Goal: Contribute content

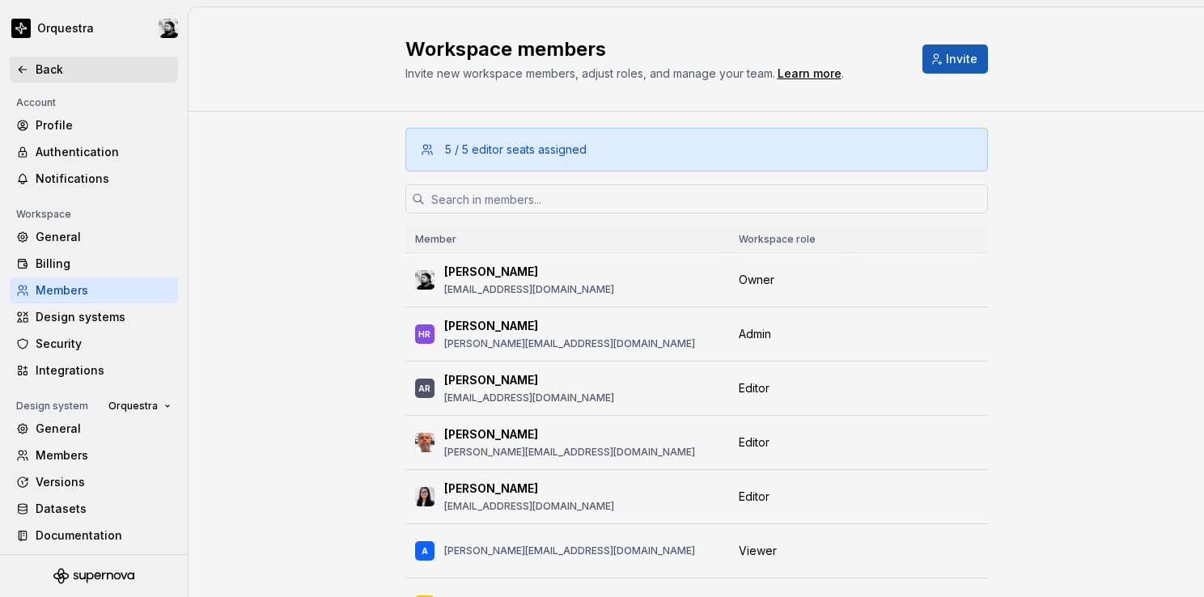
click at [26, 70] on icon at bounding box center [22, 69] width 13 height 13
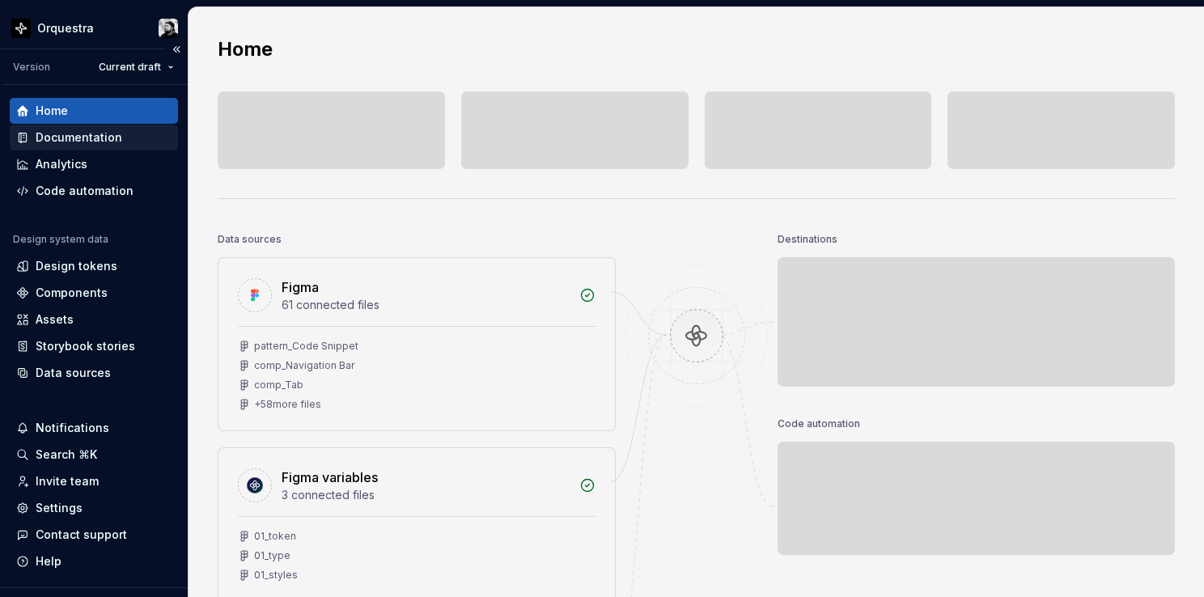
click at [68, 139] on div "Documentation" at bounding box center [79, 137] width 87 height 16
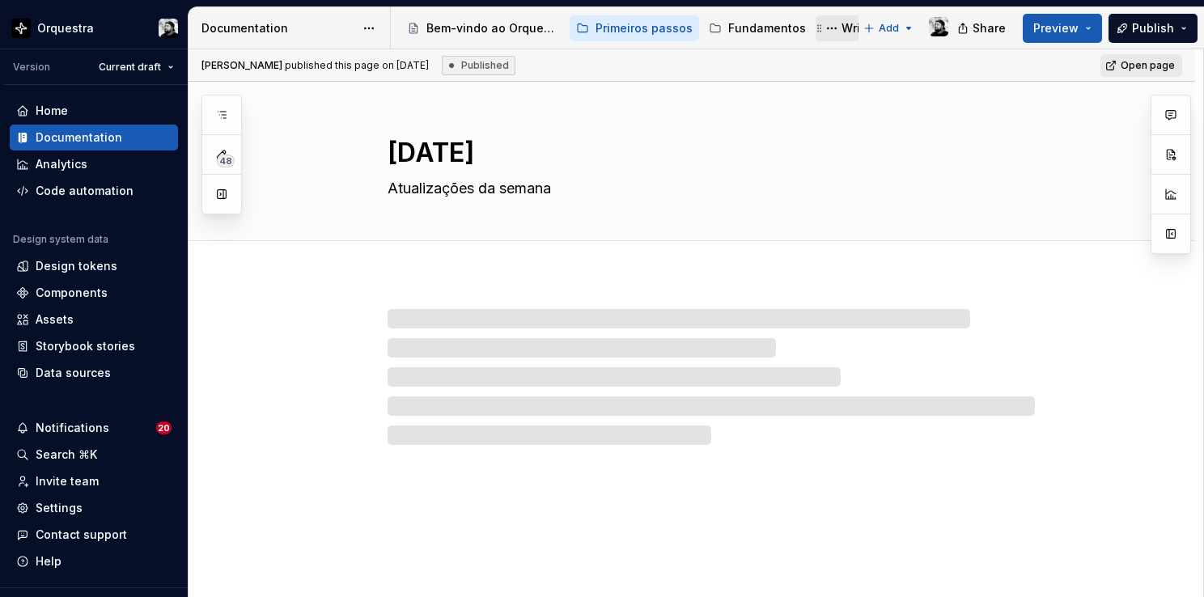
click at [841, 27] on div "Writing" at bounding box center [861, 28] width 40 height 16
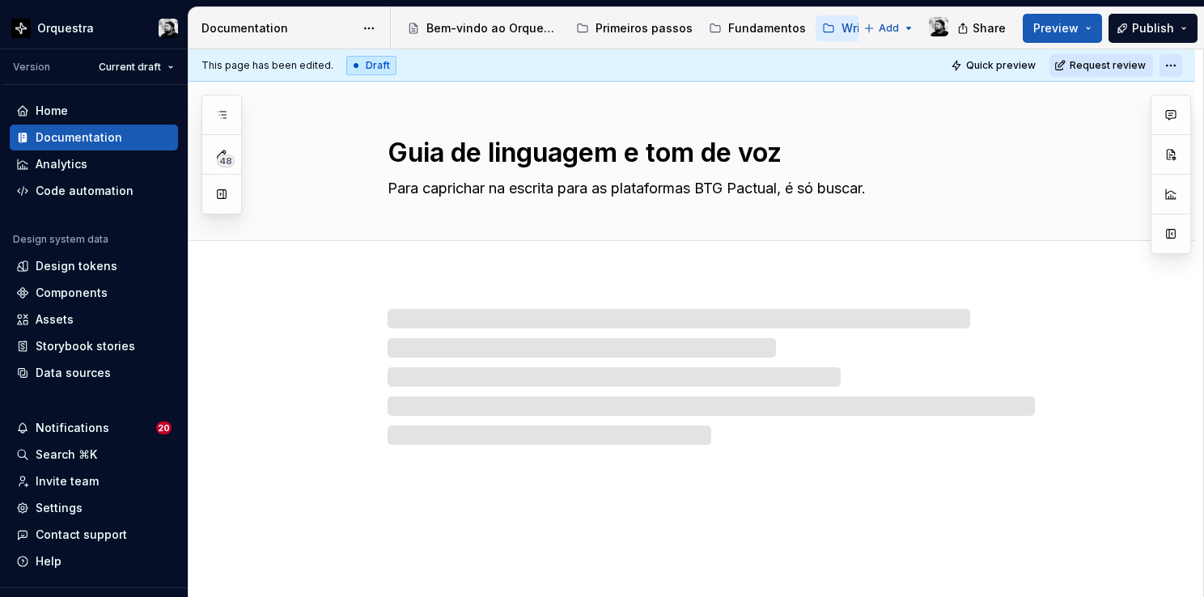
click at [1170, 62] on html "Orquestra Version Current draft Home Documentation Analytics Code automation De…" at bounding box center [602, 298] width 1204 height 597
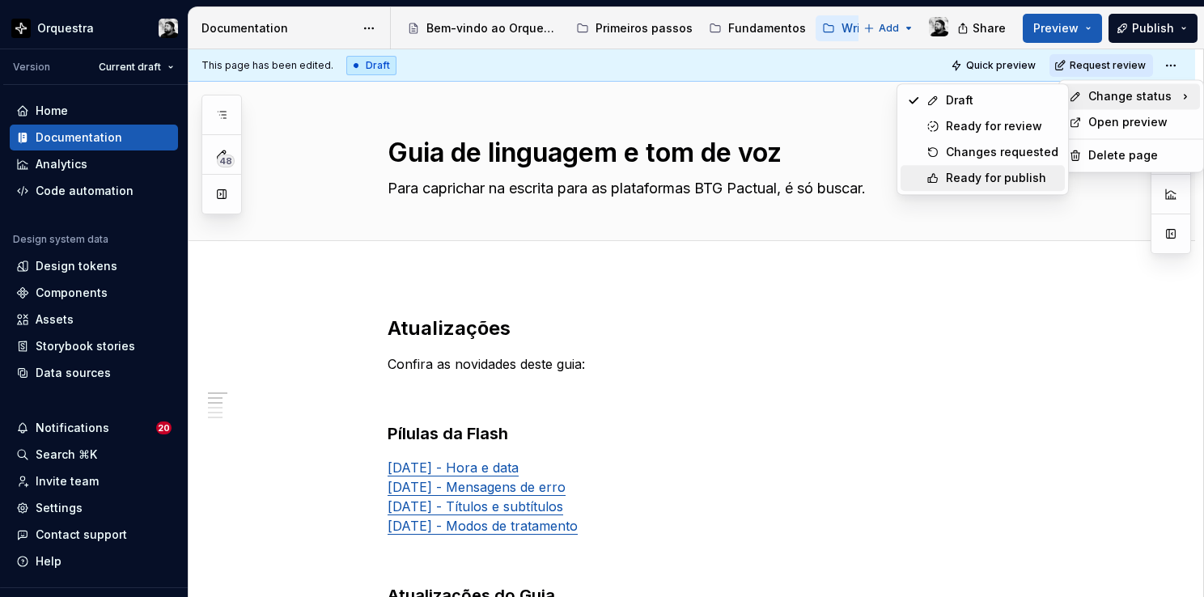
click at [1001, 175] on div "Ready for publish" at bounding box center [1002, 178] width 112 height 16
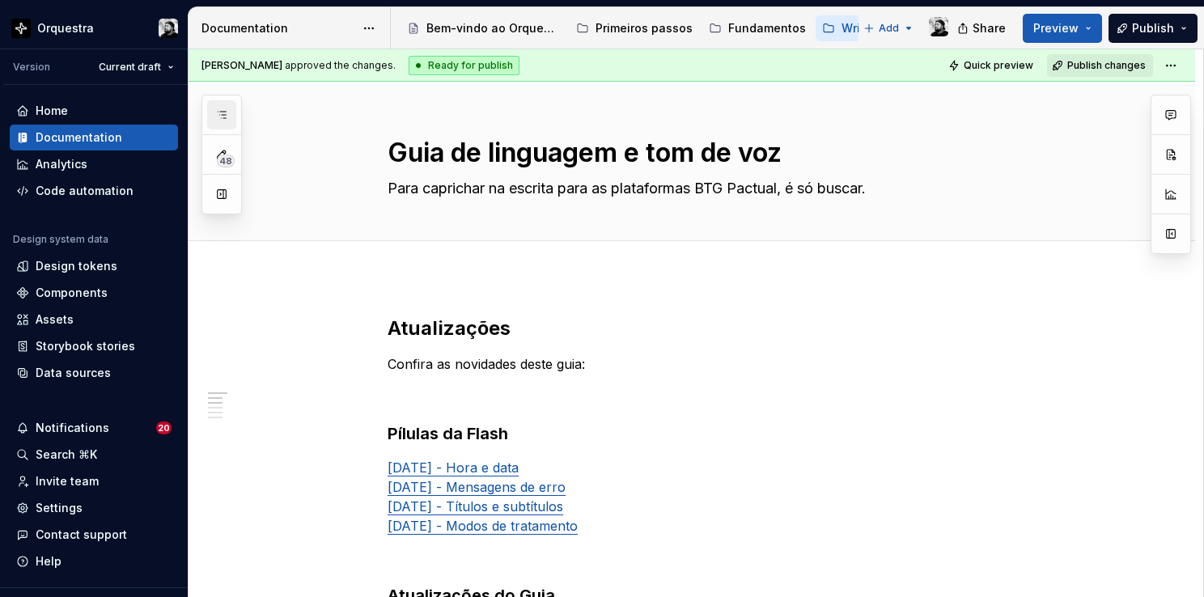
click at [224, 110] on icon "button" at bounding box center [221, 114] width 13 height 13
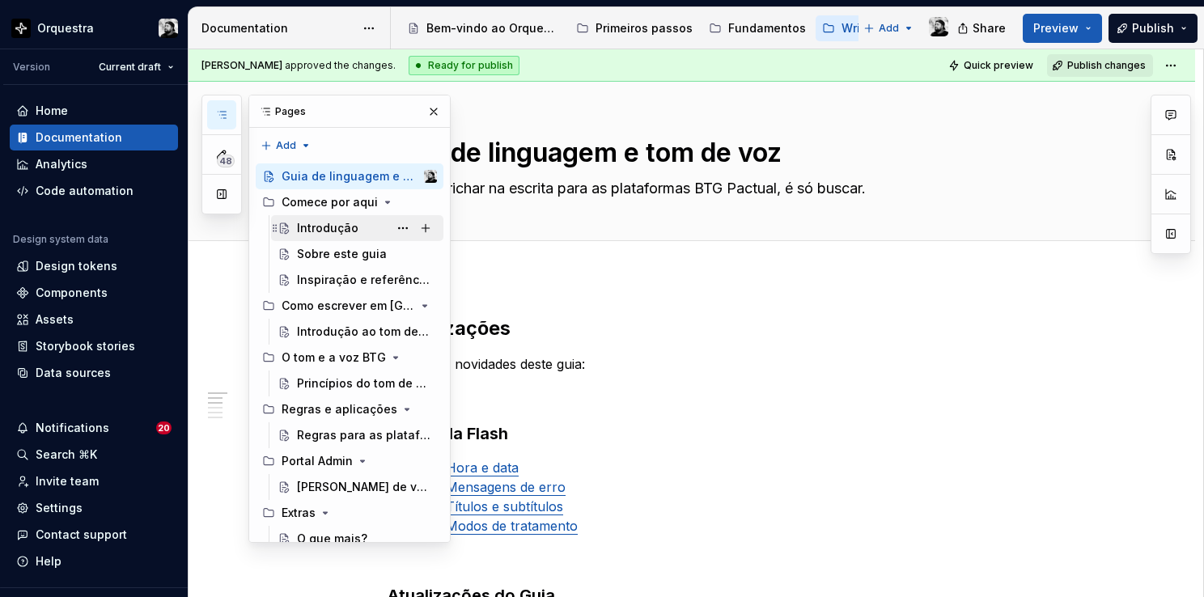
click at [322, 225] on div "Introdução" at bounding box center [327, 228] width 61 height 16
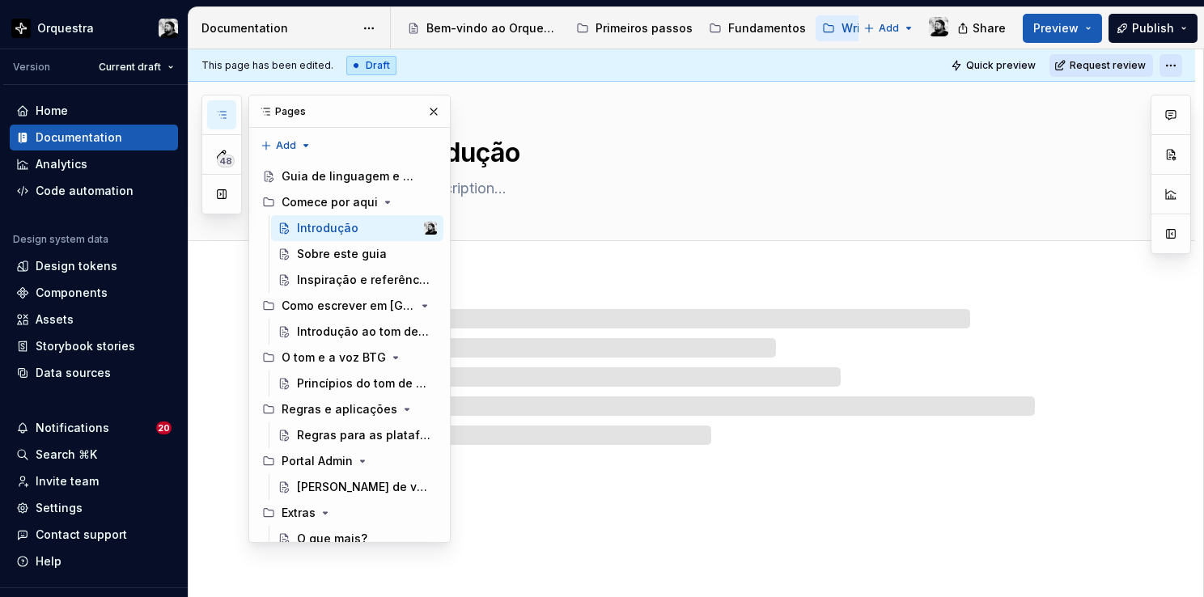
click at [1169, 66] on html "Orquestra Version Current draft Home Documentation Analytics Code automation De…" at bounding box center [602, 298] width 1204 height 597
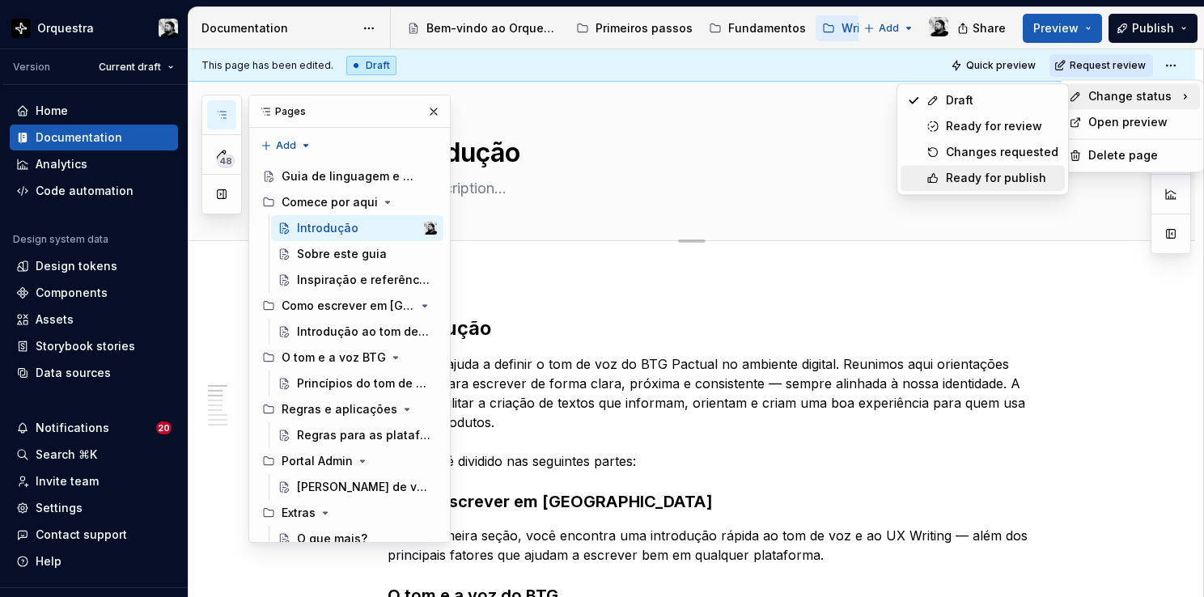
click at [1009, 173] on div "Ready for publish" at bounding box center [1002, 178] width 112 height 16
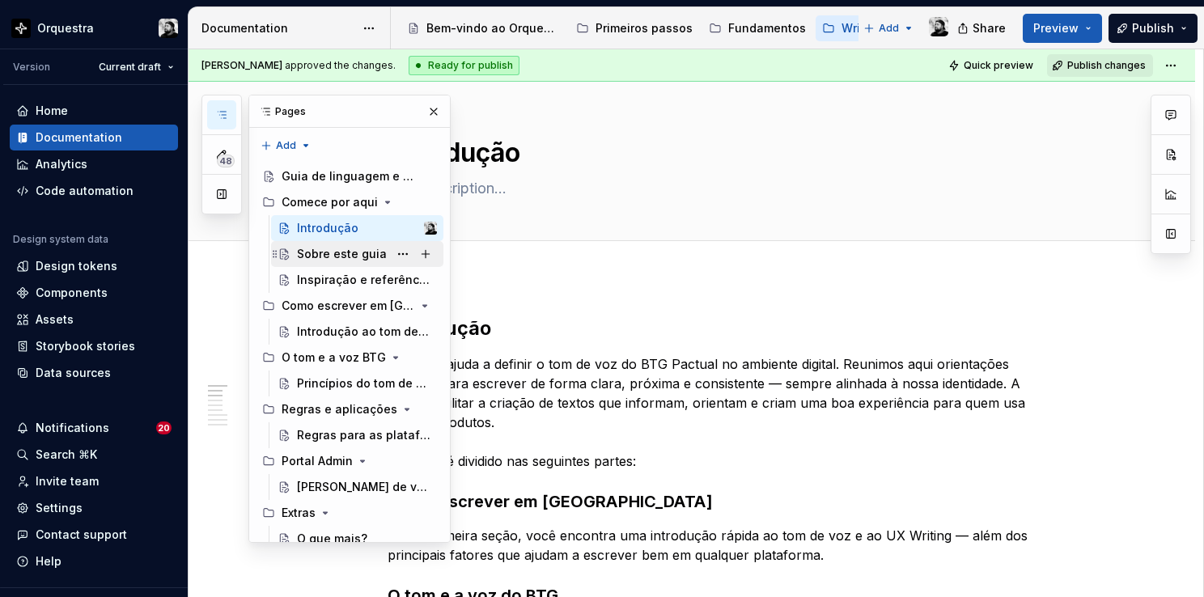
click at [328, 261] on div "Sobre este guia" at bounding box center [367, 254] width 140 height 23
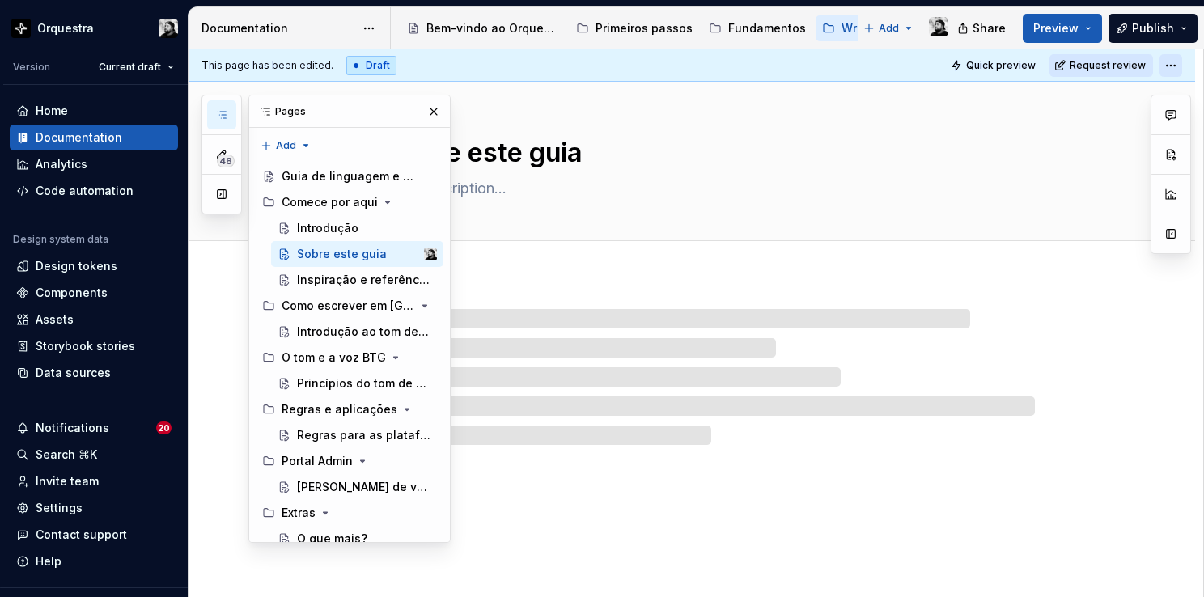
click at [1172, 65] on html "Orquestra Version Current draft Home Documentation Analytics Code automation De…" at bounding box center [602, 298] width 1204 height 597
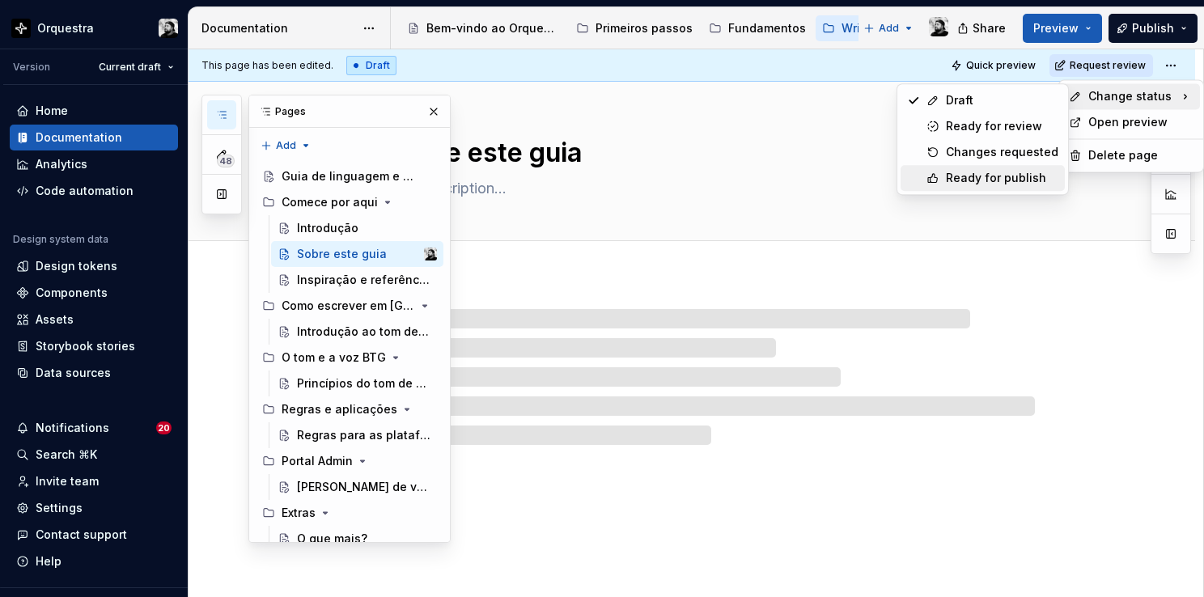
click at [975, 177] on div "Ready for publish" at bounding box center [1002, 178] width 112 height 16
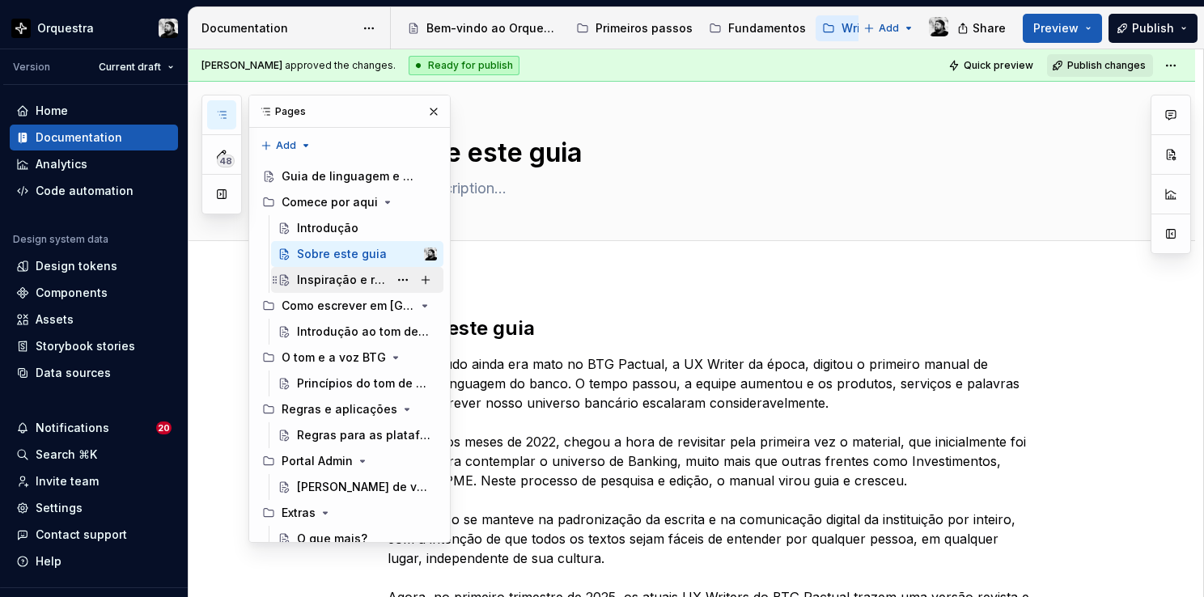
click at [352, 278] on div "Inspiração e referências" at bounding box center [342, 280] width 91 height 16
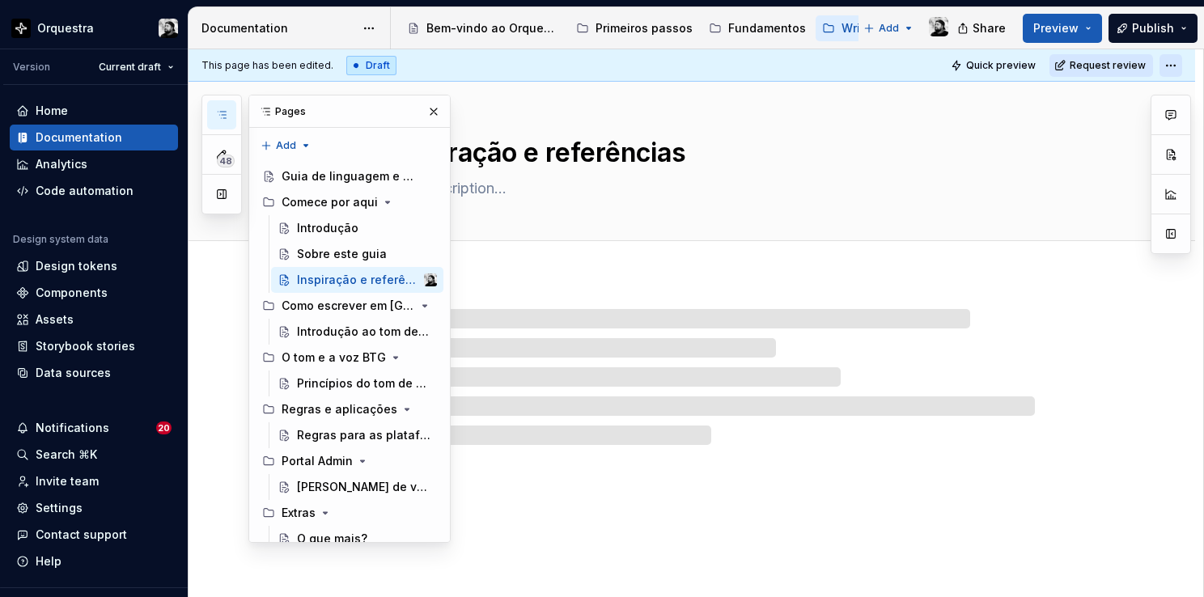
click at [1166, 61] on html "Orquestra Version Current draft Home Documentation Analytics Code automation De…" at bounding box center [602, 298] width 1204 height 597
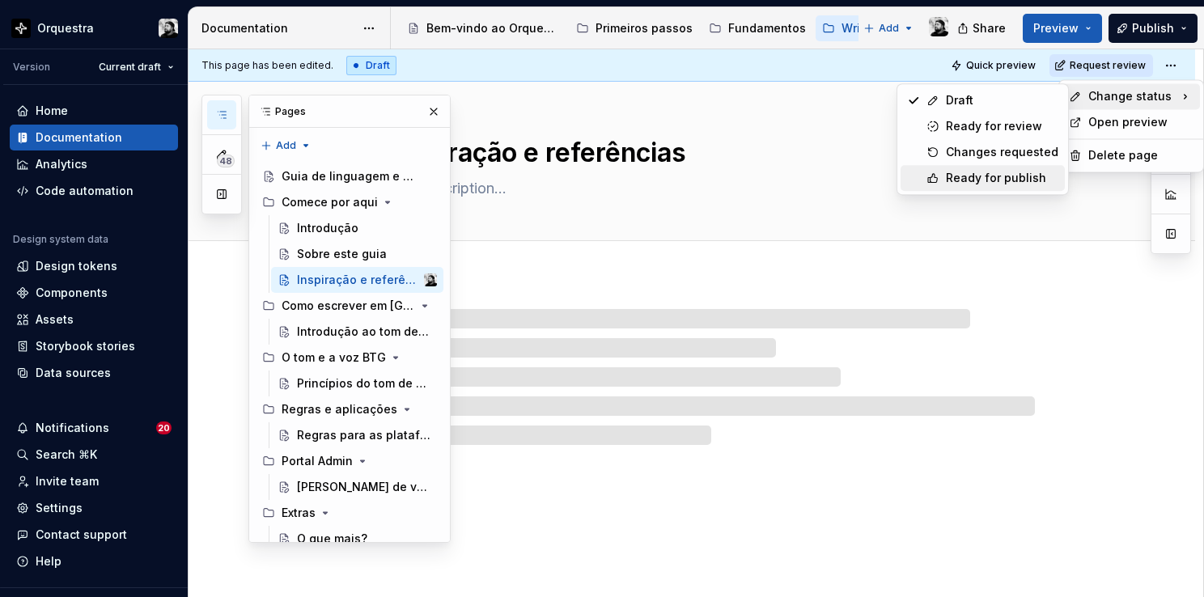
click at [943, 170] on div "Ready for publish" at bounding box center [982, 178] width 164 height 26
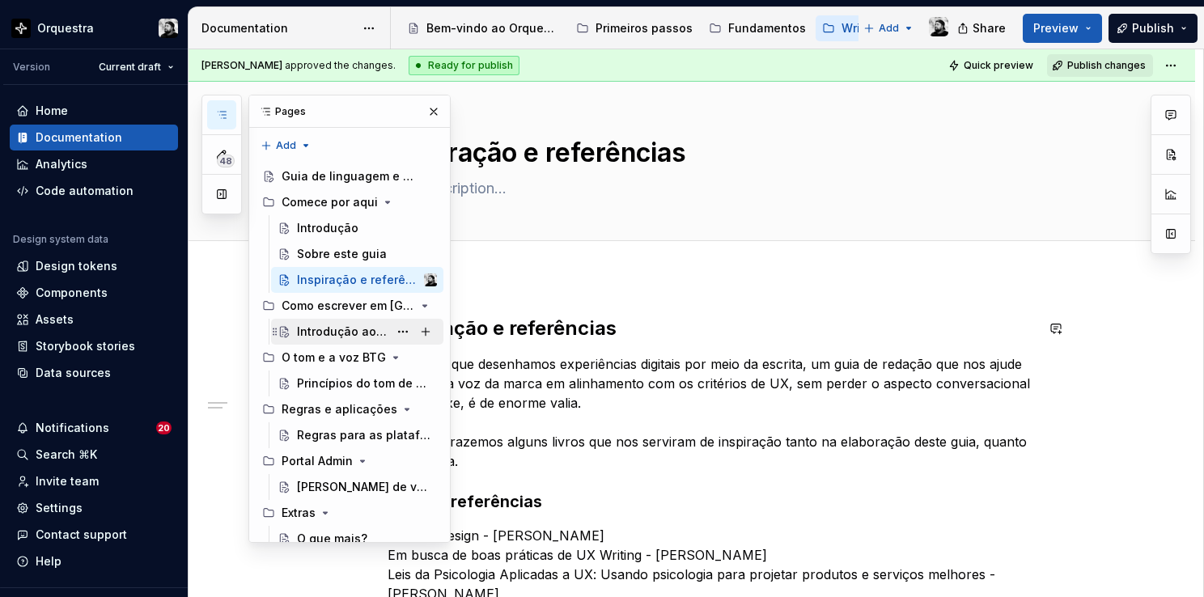
click at [346, 328] on div "Introdução ao tom de voz" at bounding box center [342, 332] width 91 height 16
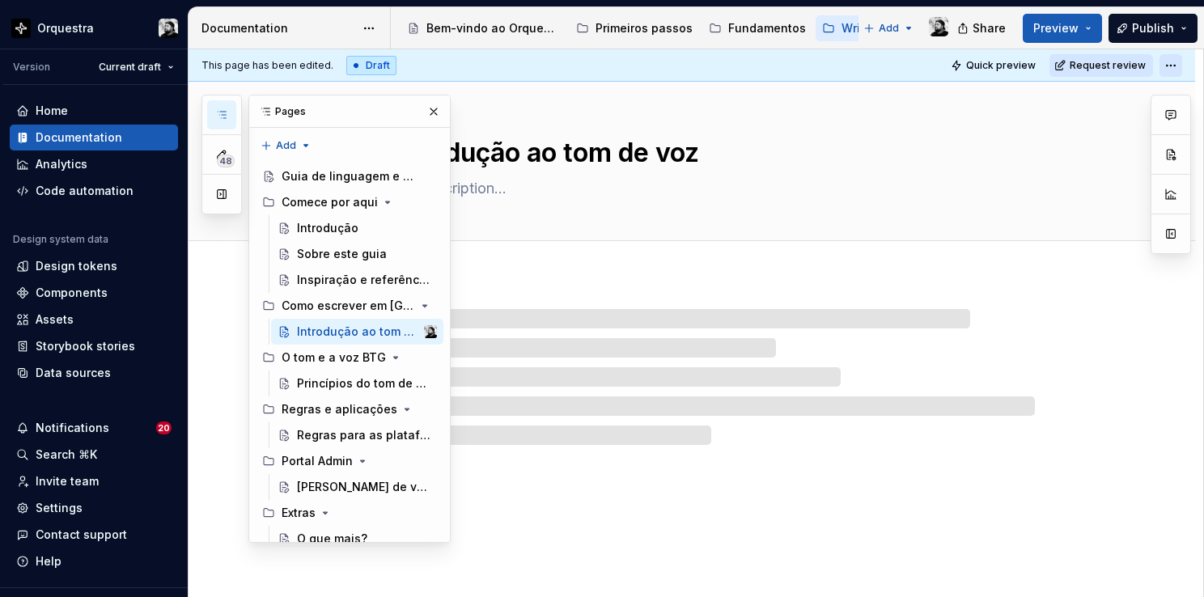
click at [1168, 63] on html "Orquestra Version Current draft Home Documentation Analytics Code automation De…" at bounding box center [602, 298] width 1204 height 597
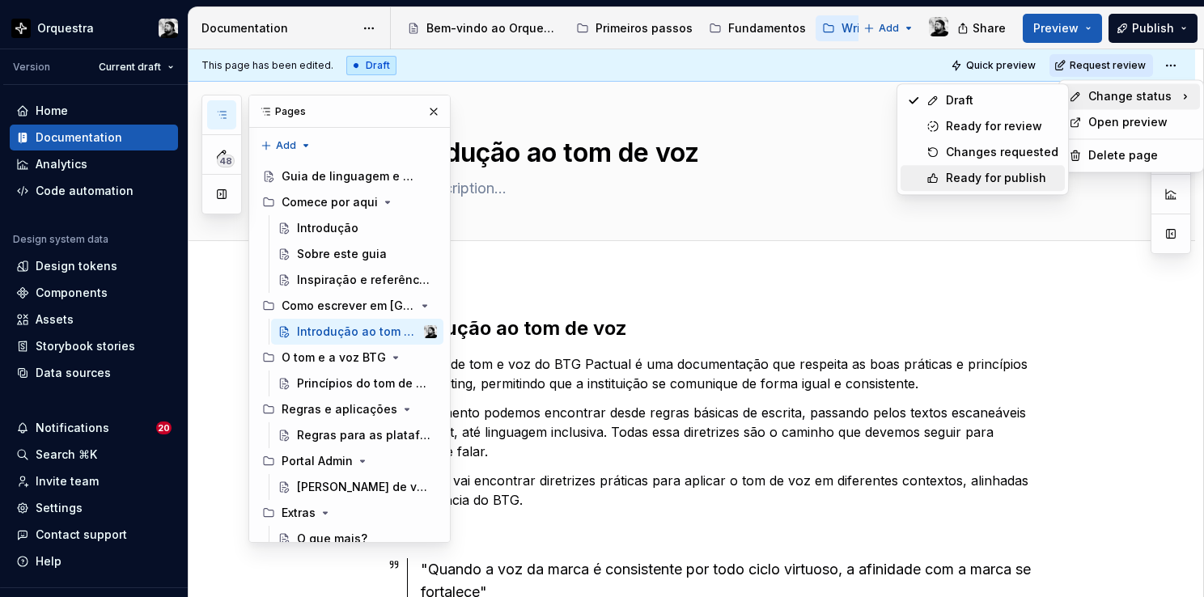
click at [988, 180] on div "Ready for publish" at bounding box center [1002, 178] width 112 height 16
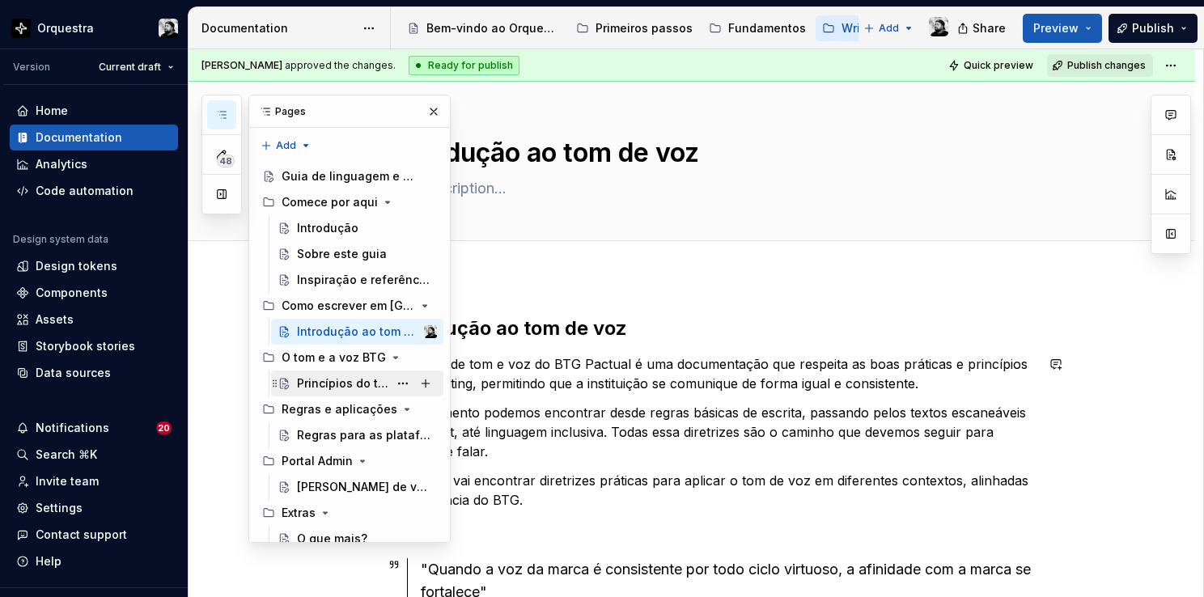
click at [336, 379] on div "Princípios do tom de voz" at bounding box center [342, 383] width 91 height 16
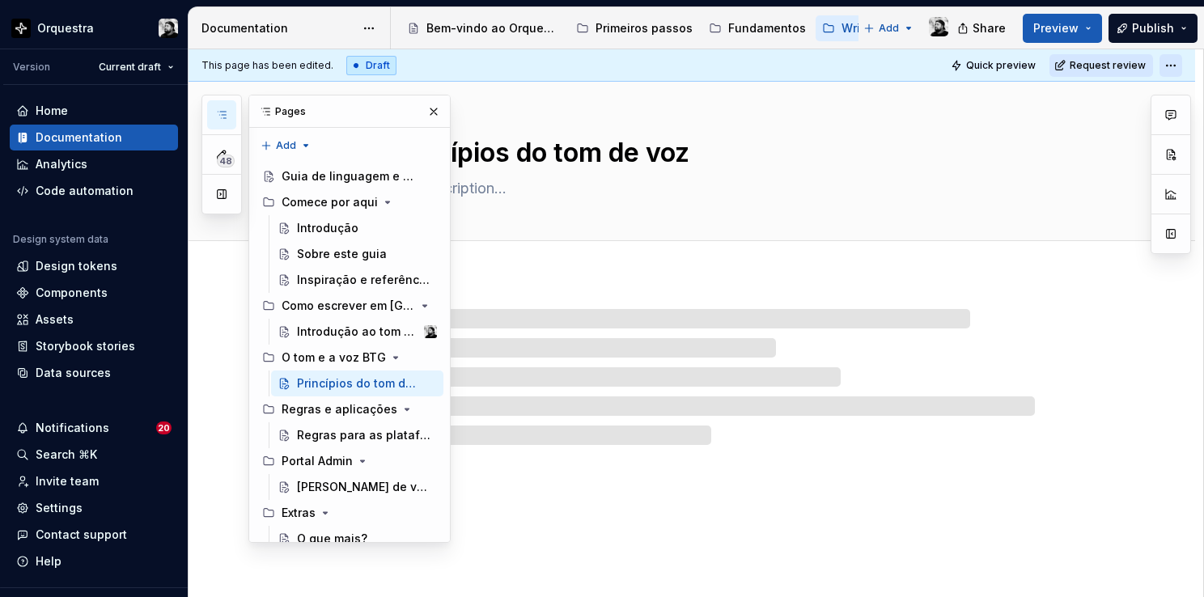
click at [1161, 66] on html "Orquestra Version Current draft Home Documentation Analytics Code automation De…" at bounding box center [602, 298] width 1204 height 597
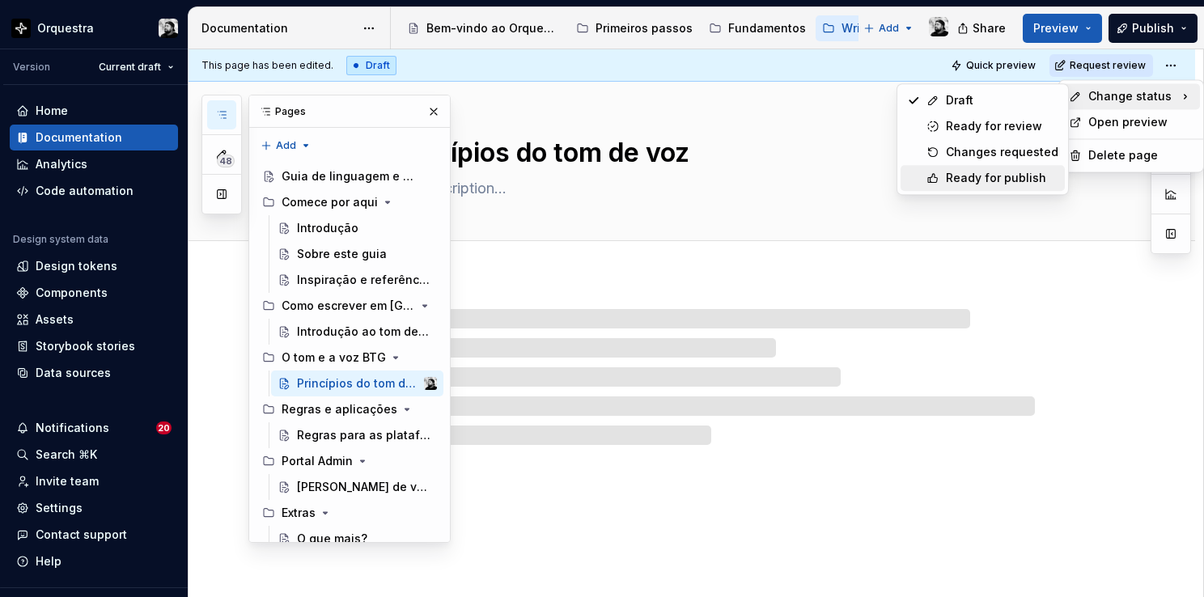
click at [1013, 174] on div "Ready for publish" at bounding box center [1002, 178] width 112 height 16
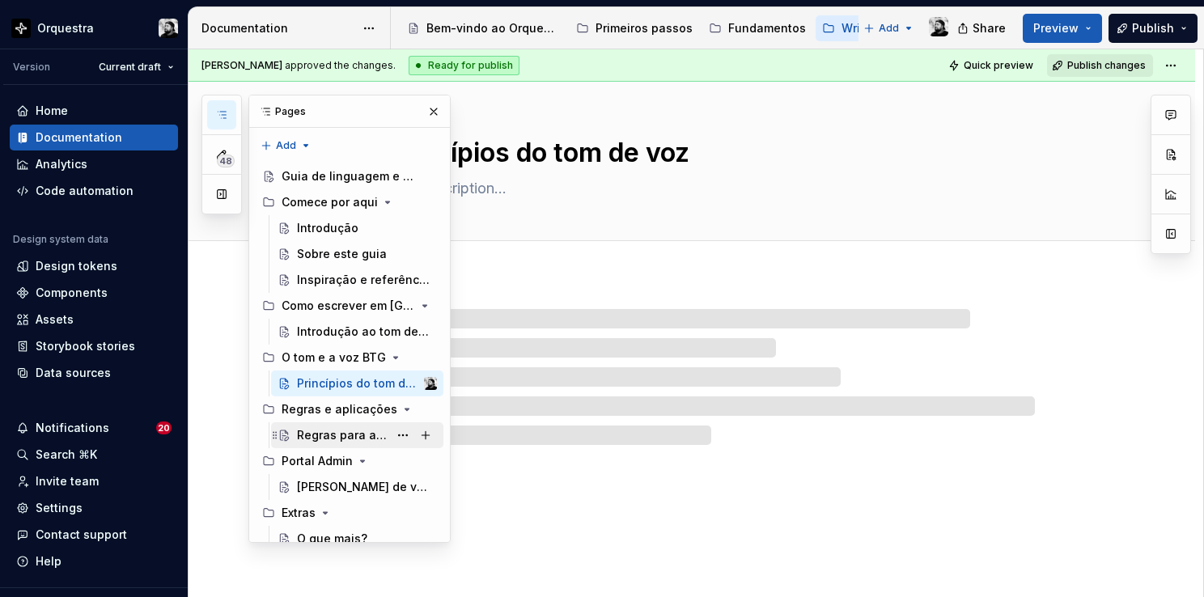
click at [344, 430] on div "Regras para as plataformas BTG" at bounding box center [342, 435] width 91 height 16
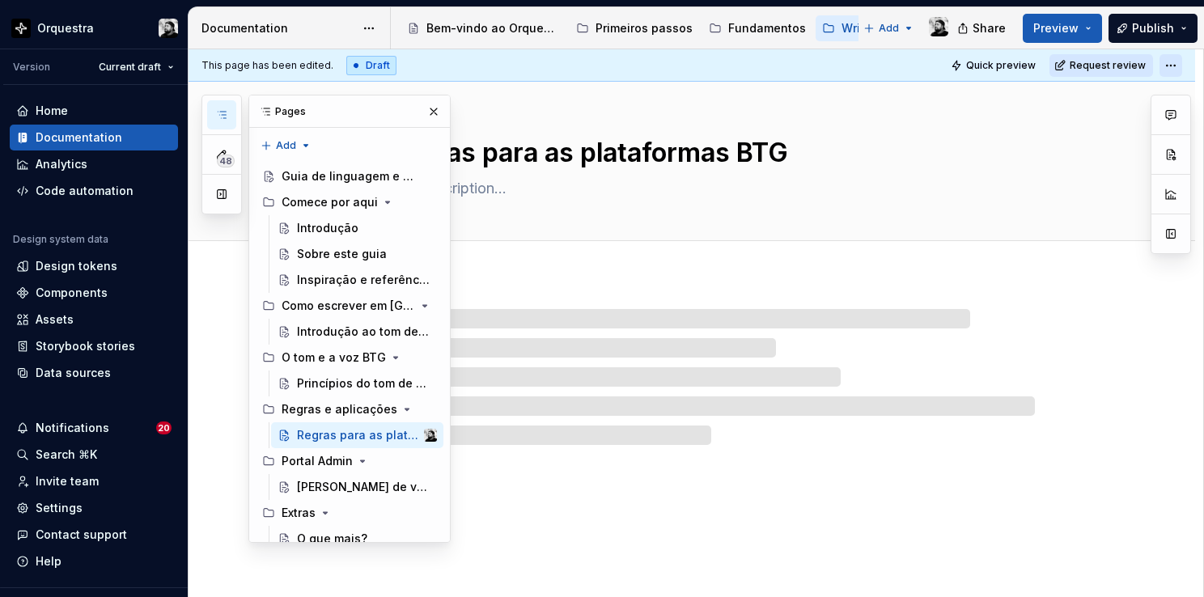
click at [1170, 63] on html "Orquestra Version Current draft Home Documentation Analytics Code automation De…" at bounding box center [602, 298] width 1204 height 597
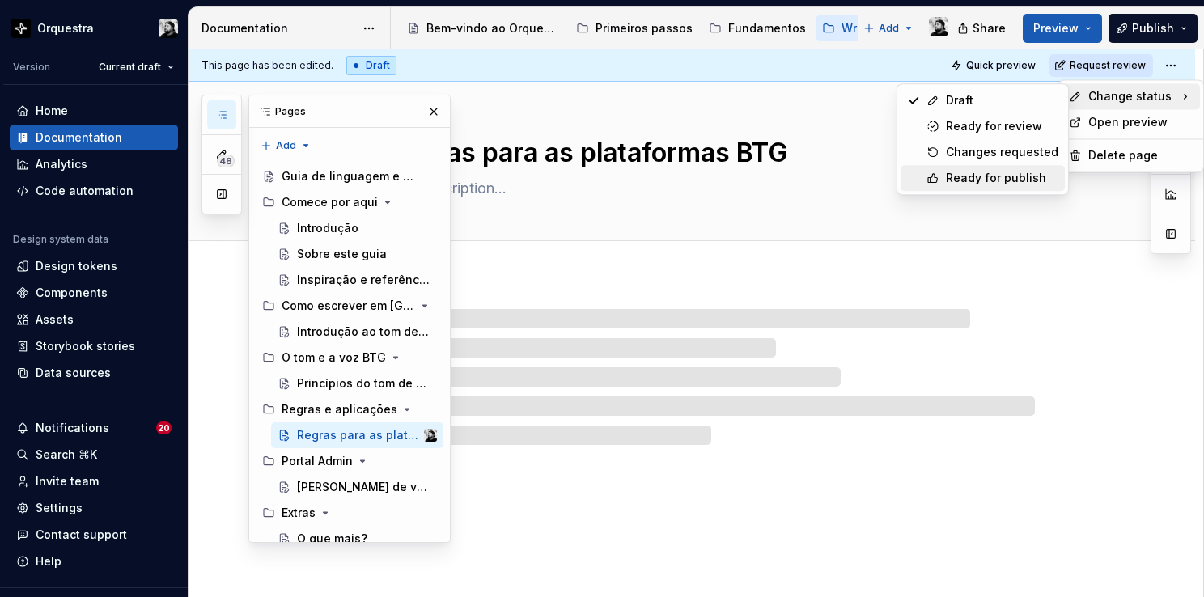
click at [973, 174] on div "Ready for publish" at bounding box center [1002, 178] width 112 height 16
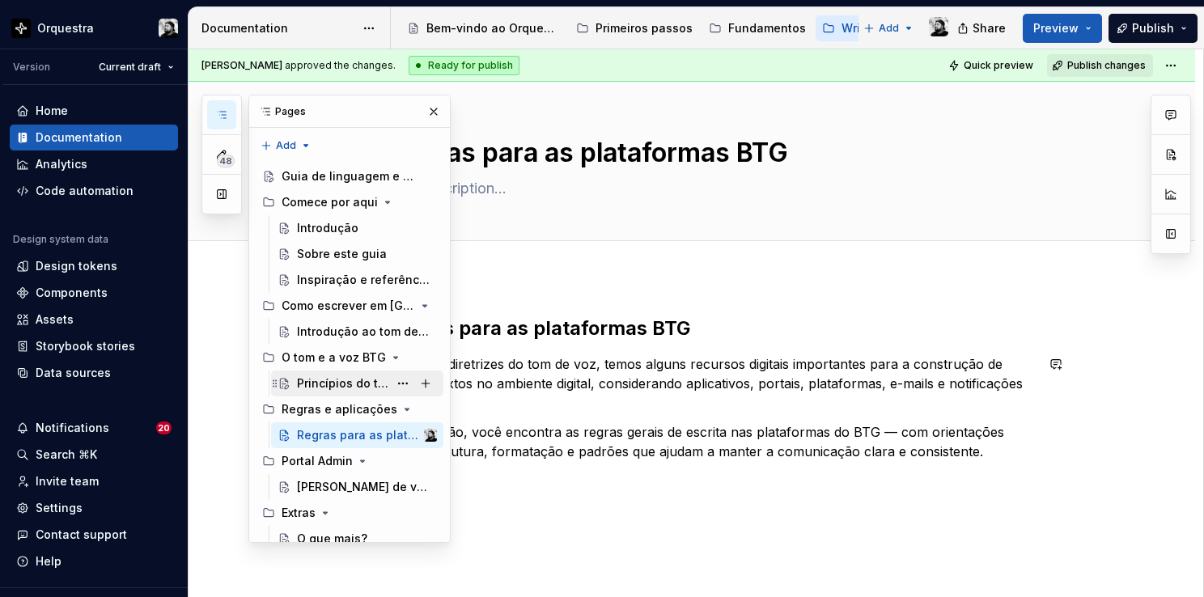
scroll to position [81, 0]
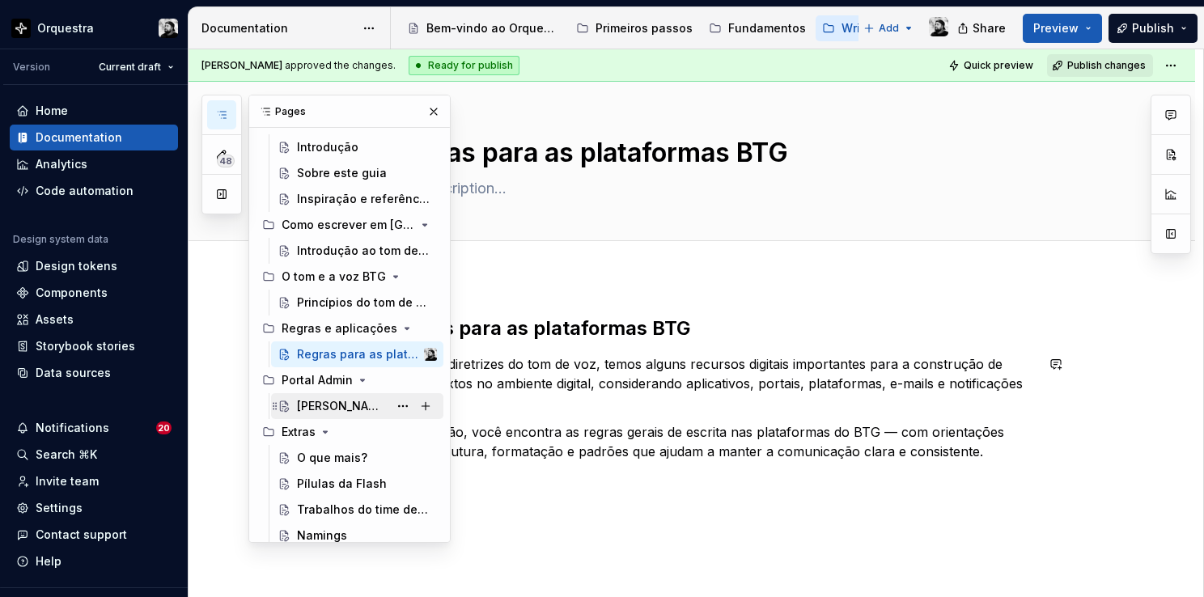
click at [341, 404] on div "[PERSON_NAME] de voz do PA" at bounding box center [342, 406] width 91 height 16
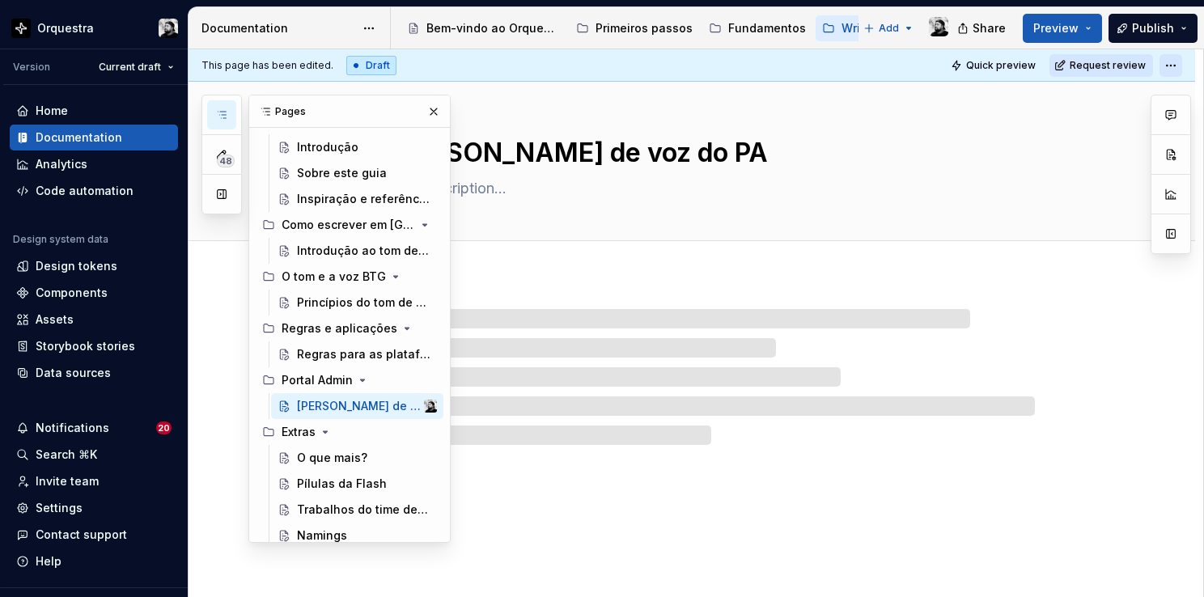
click at [1169, 63] on html "Orquestra Version Current draft Home Documentation Analytics Code automation De…" at bounding box center [602, 298] width 1204 height 597
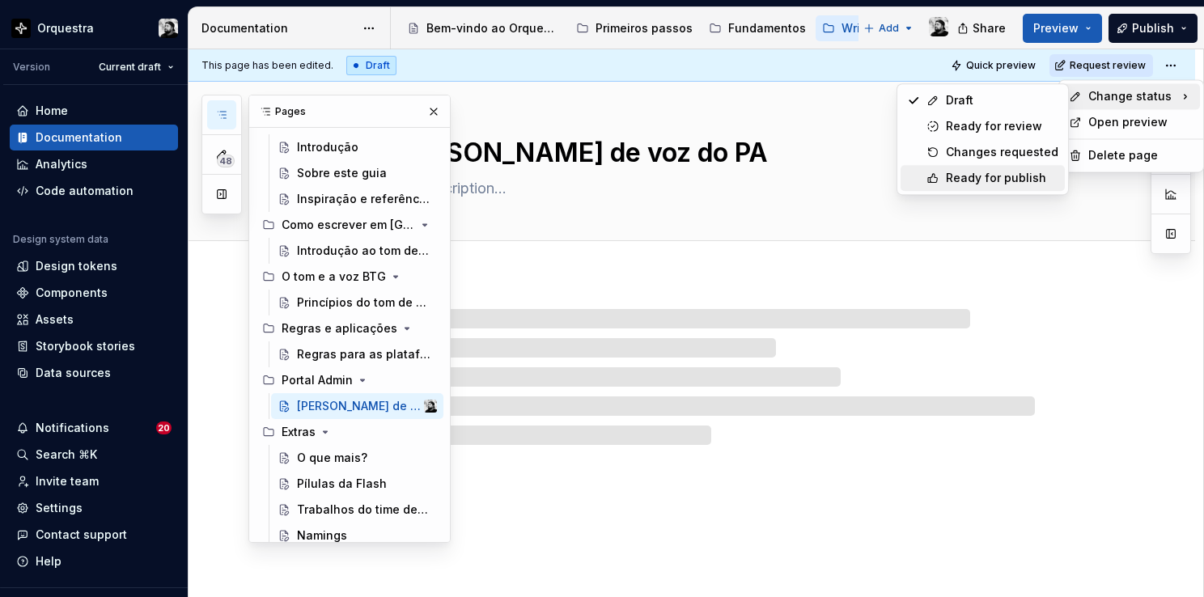
click at [935, 172] on icon at bounding box center [932, 177] width 13 height 13
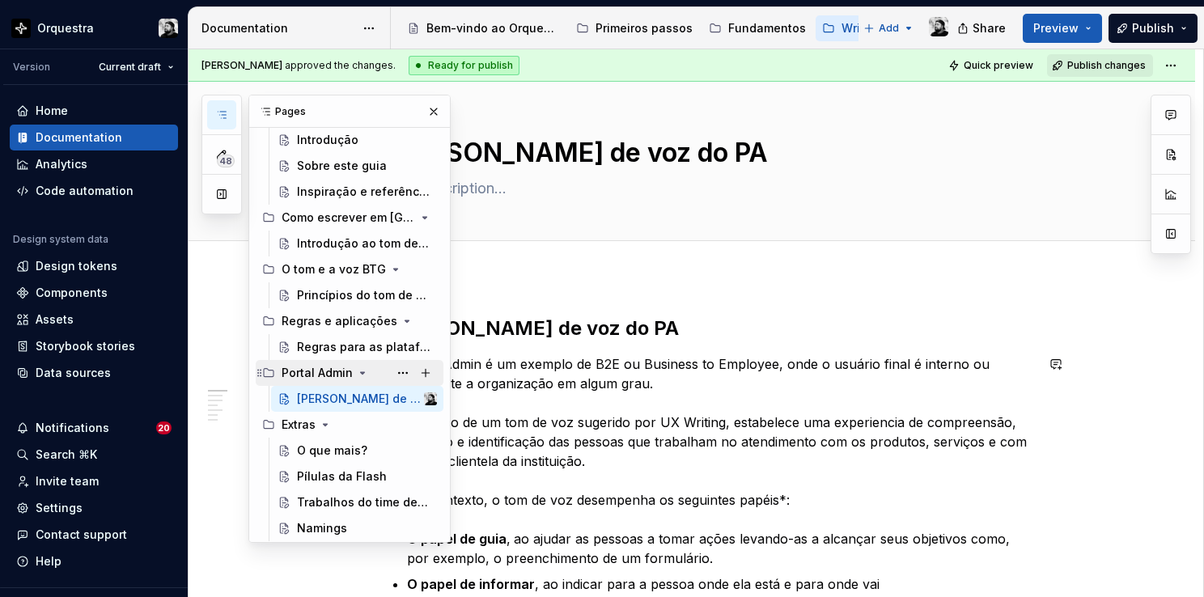
scroll to position [91, 0]
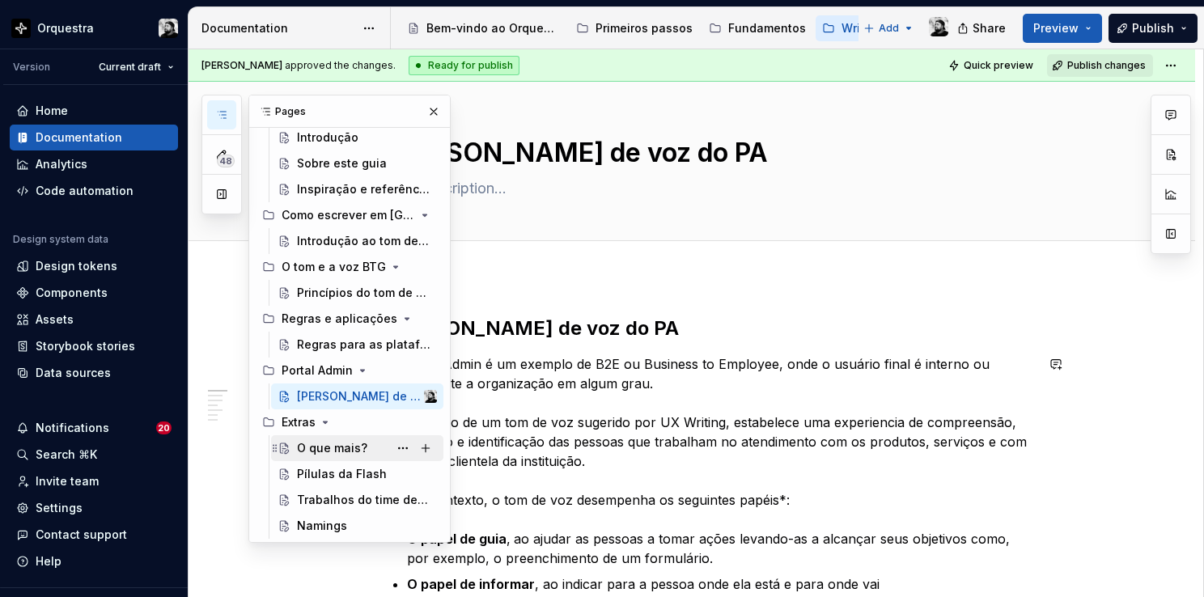
click at [314, 444] on div "O que mais?" at bounding box center [332, 448] width 70 height 16
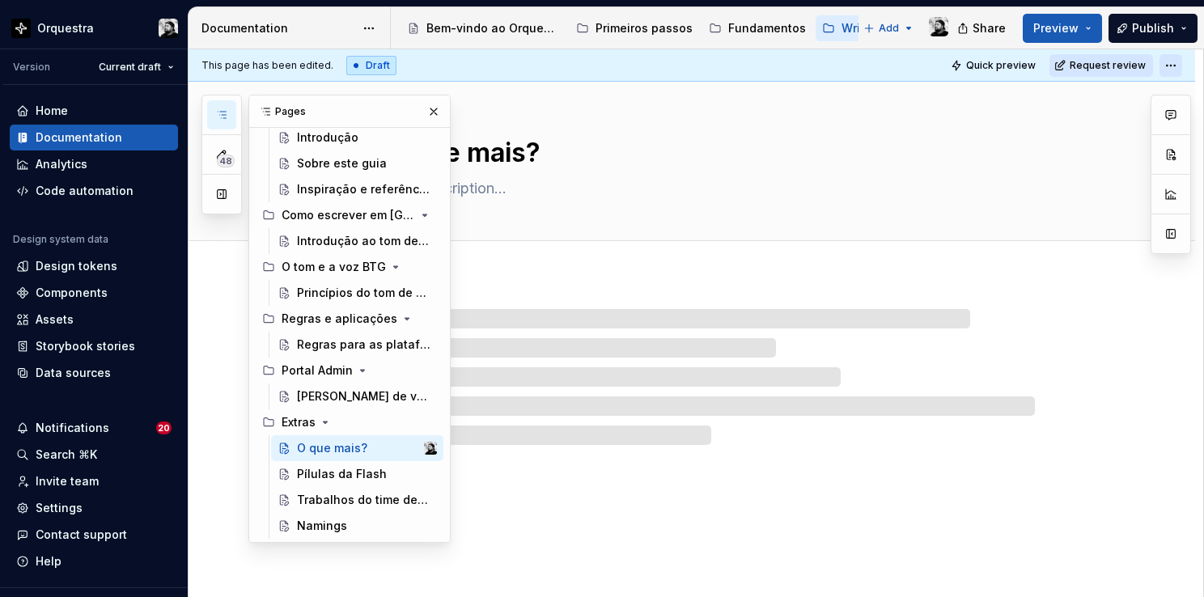
click at [1174, 66] on html "Orquestra Version Current draft Home Documentation Analytics Code automation De…" at bounding box center [602, 298] width 1204 height 597
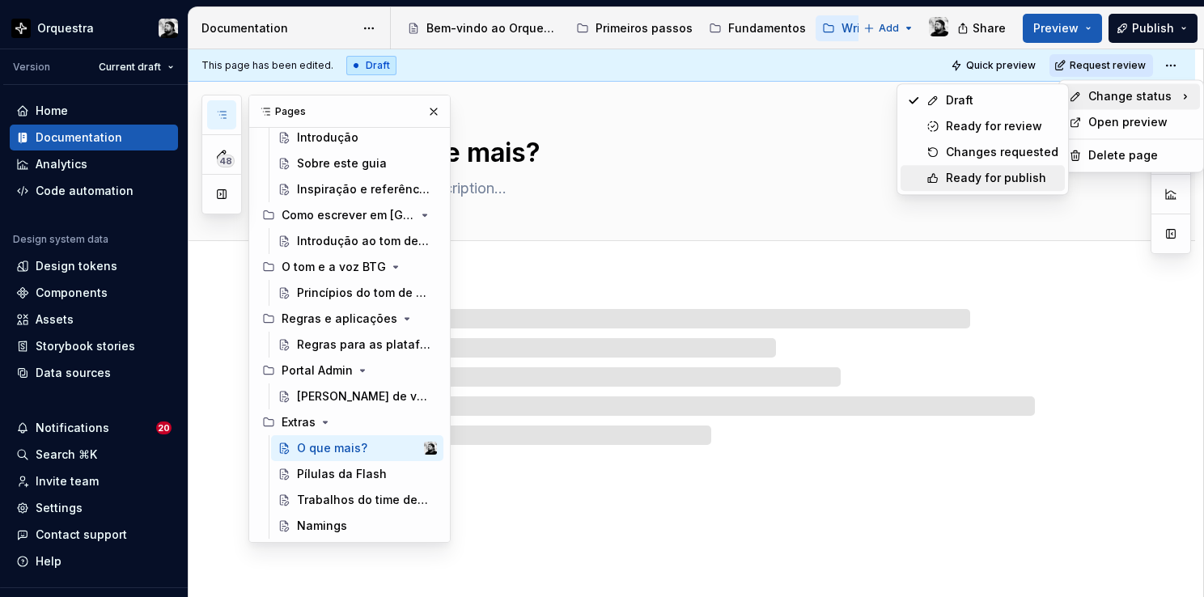
click at [984, 179] on div "Ready for publish" at bounding box center [1002, 178] width 112 height 16
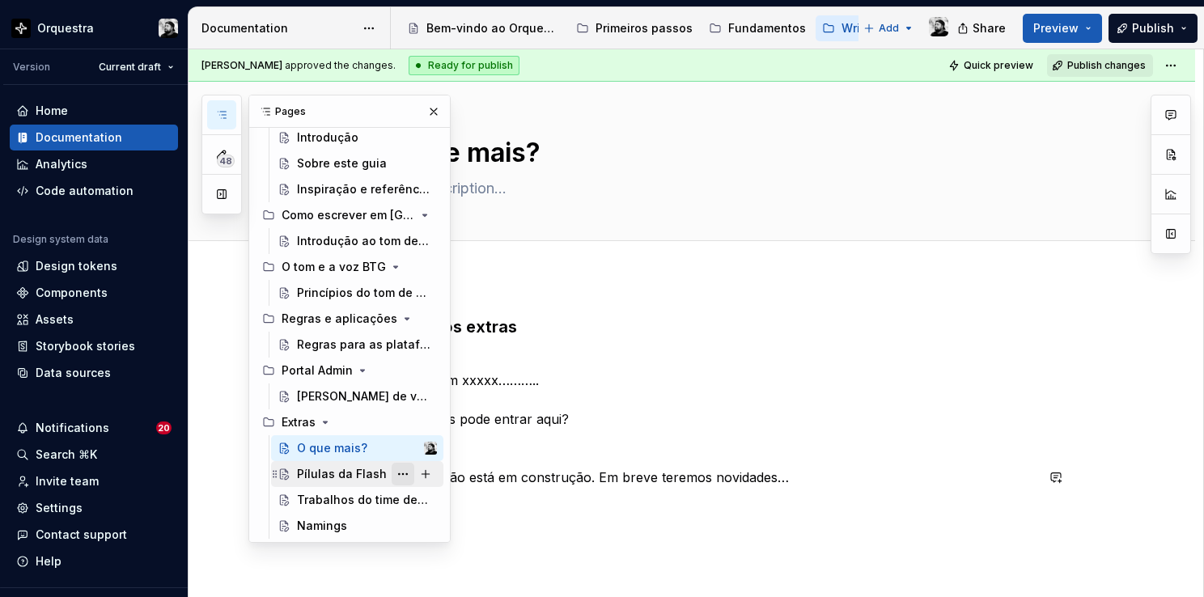
click at [396, 472] on button "Page tree" at bounding box center [402, 474] width 23 height 23
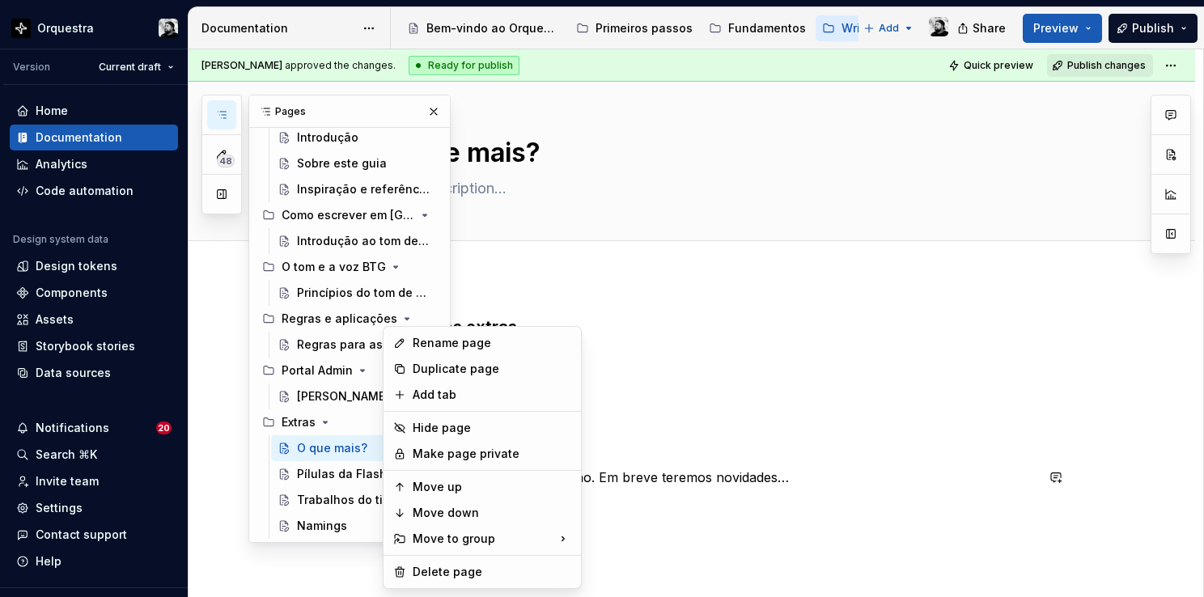
click at [357, 448] on div "48 Pages Add Accessibility guide for tree Page tree. Navigate the tree with the…" at bounding box center [325, 319] width 249 height 448
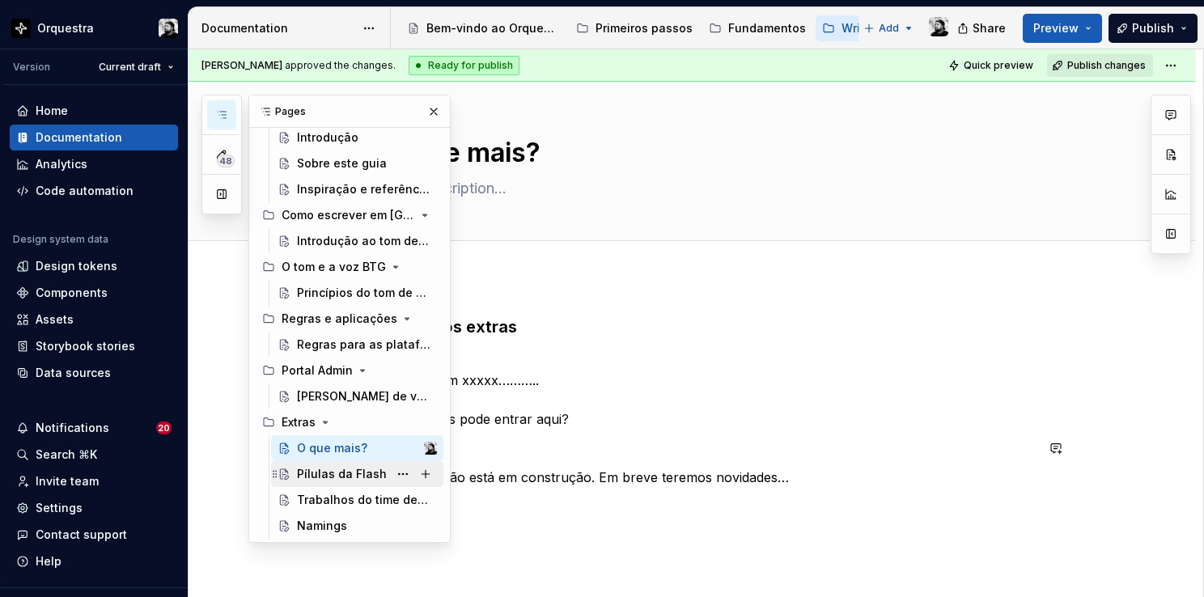
click at [345, 468] on div "Pílulas da Flash" at bounding box center [342, 474] width 90 height 16
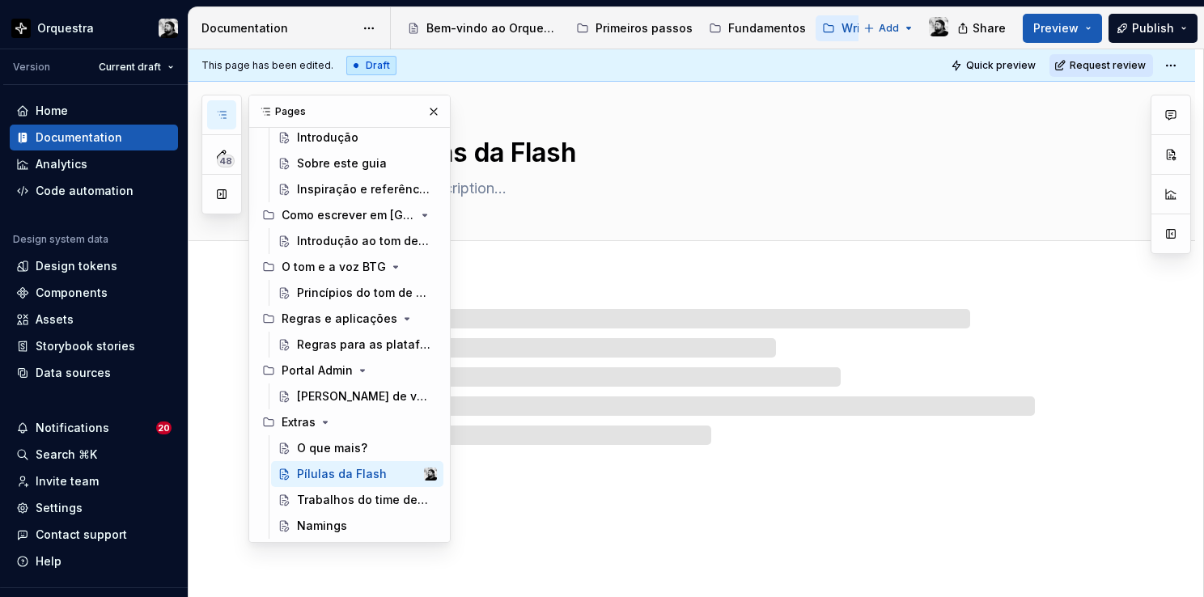
click at [1171, 73] on html "Orquestra Version Current draft Home Documentation Analytics Code automation De…" at bounding box center [602, 298] width 1204 height 597
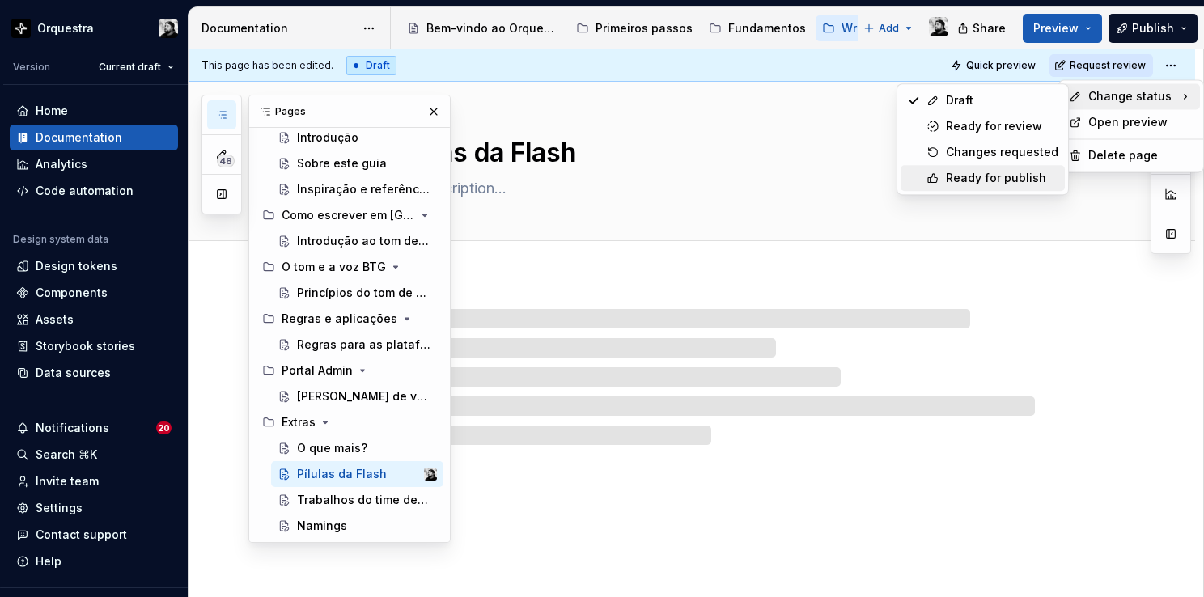
click at [992, 188] on div "Ready for publish" at bounding box center [982, 178] width 164 height 26
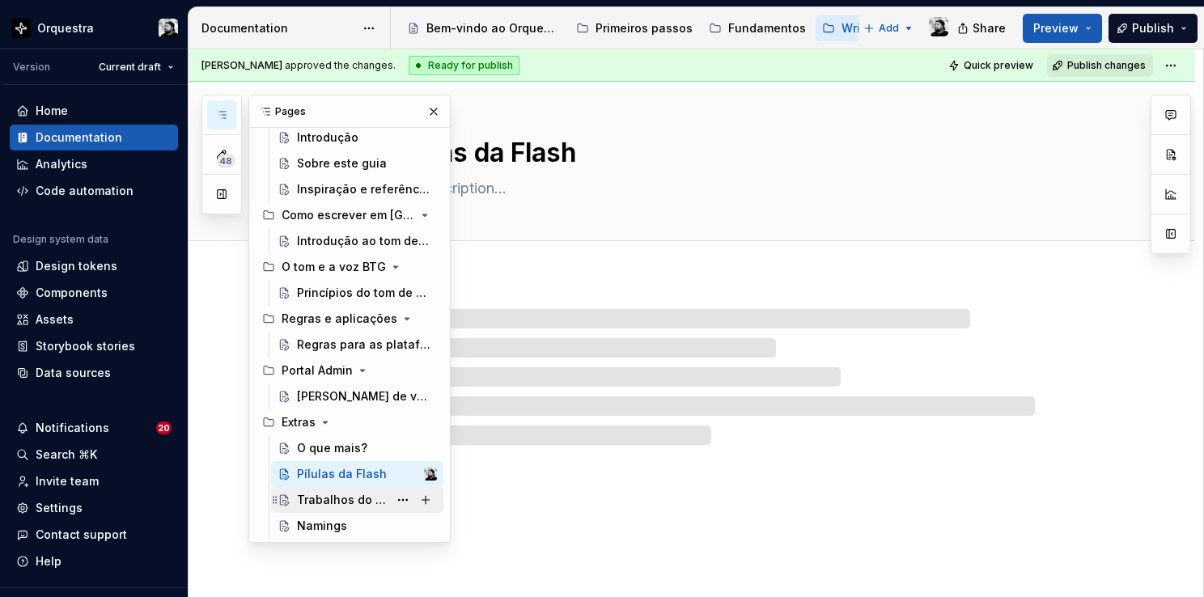
click at [335, 493] on div "Trabalhos do time de Writers" at bounding box center [342, 500] width 91 height 16
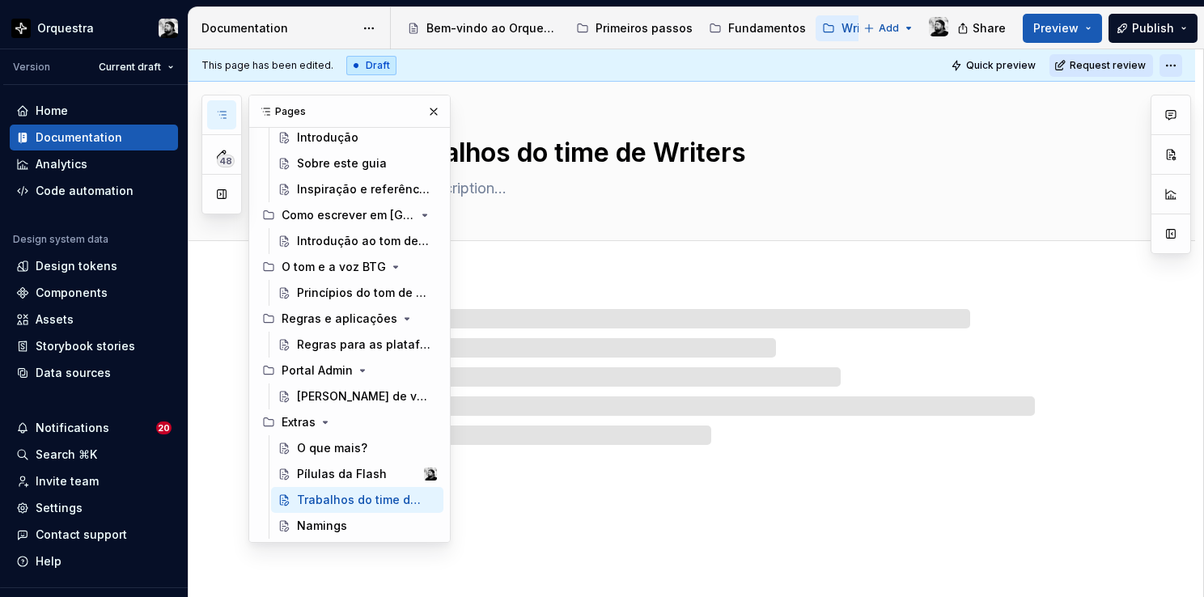
click at [1172, 62] on html "Orquestra Version Current draft Home Documentation Analytics Code automation De…" at bounding box center [602, 298] width 1204 height 597
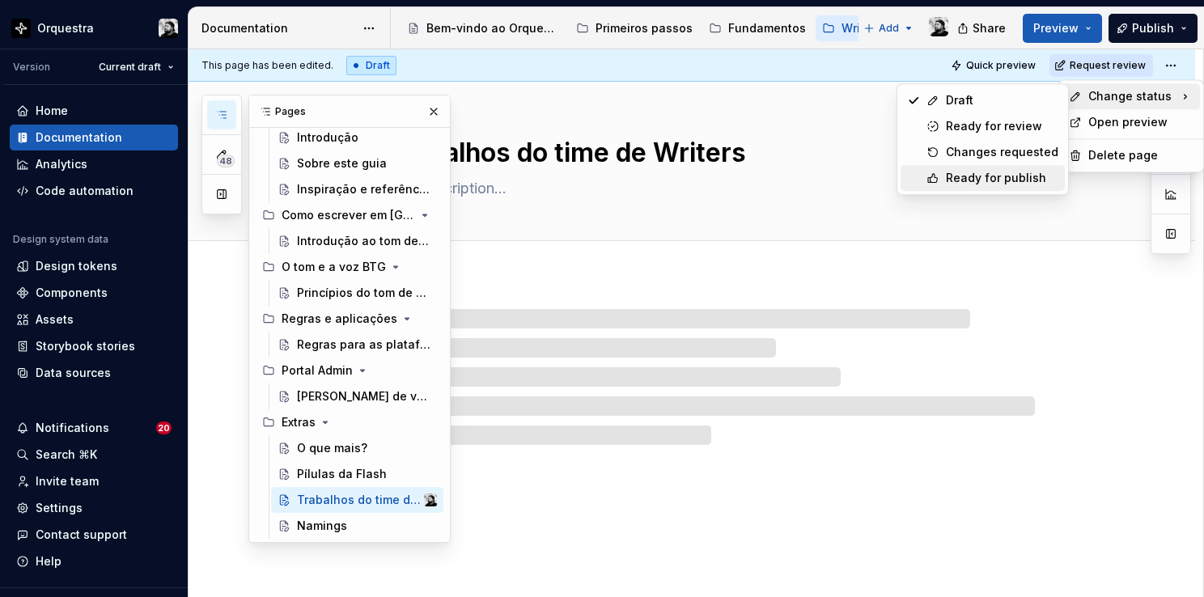
click at [978, 180] on div "Ready for publish" at bounding box center [1002, 178] width 112 height 16
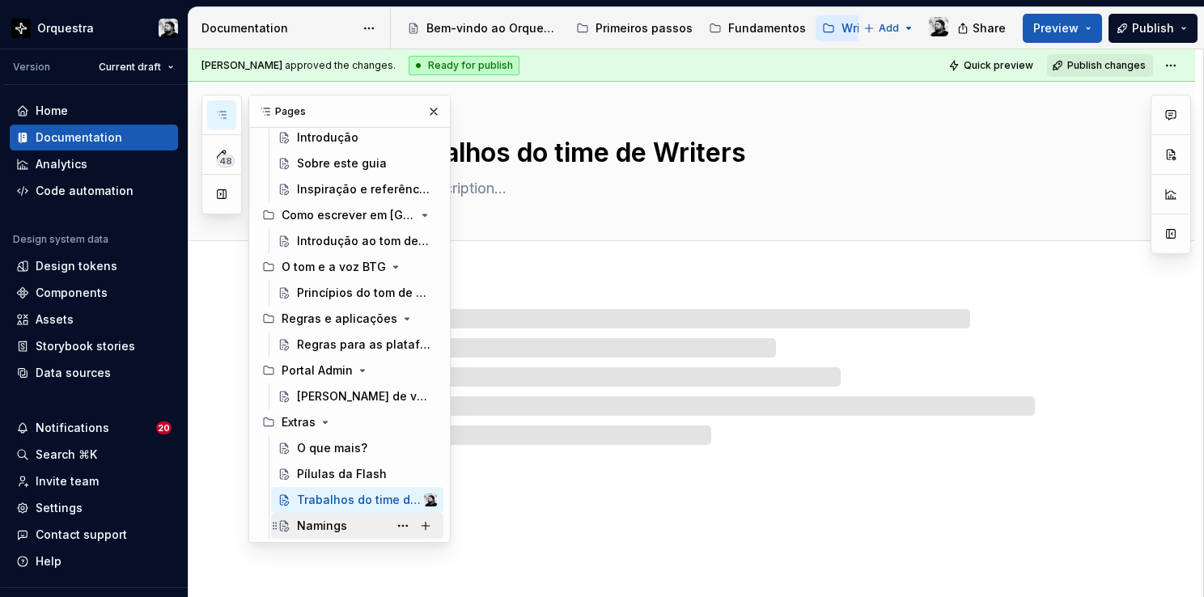
click at [323, 519] on div "Namings" at bounding box center [322, 526] width 50 height 16
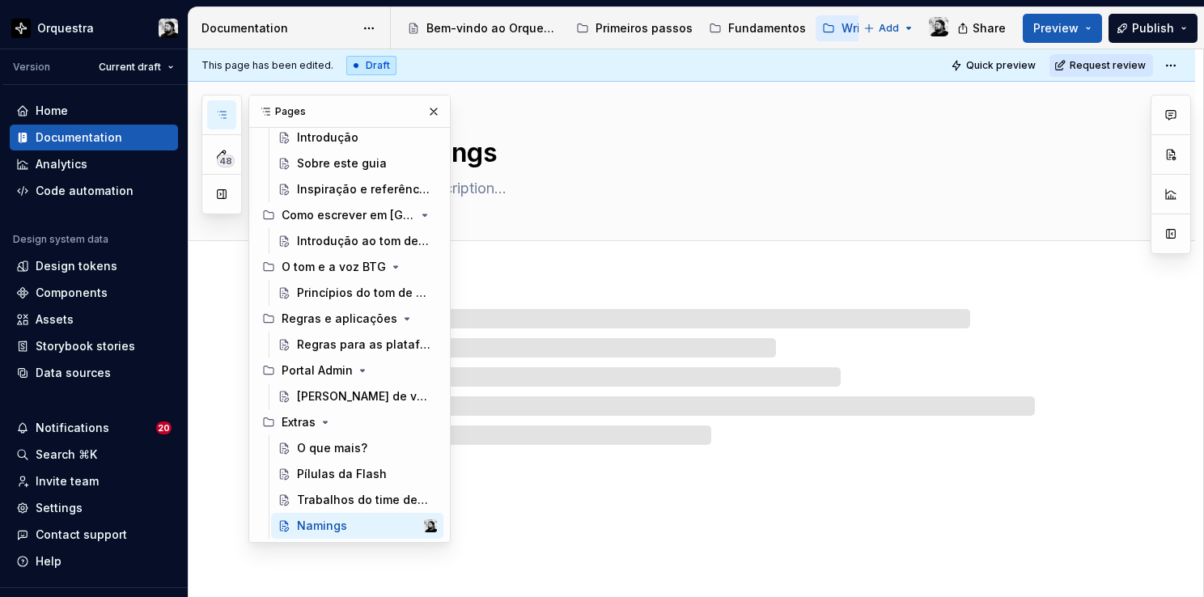
click at [1181, 69] on html "Orquestra Version Current draft Home Documentation Analytics Code automation De…" at bounding box center [602, 298] width 1204 height 597
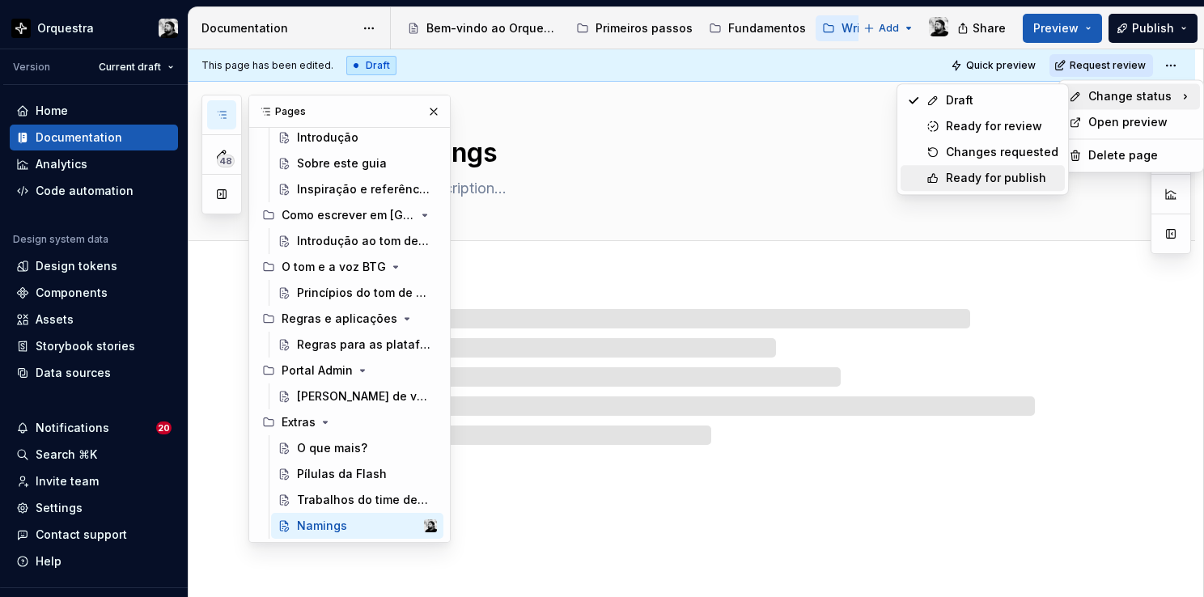
click at [977, 170] on div "Ready for publish" at bounding box center [1002, 178] width 112 height 16
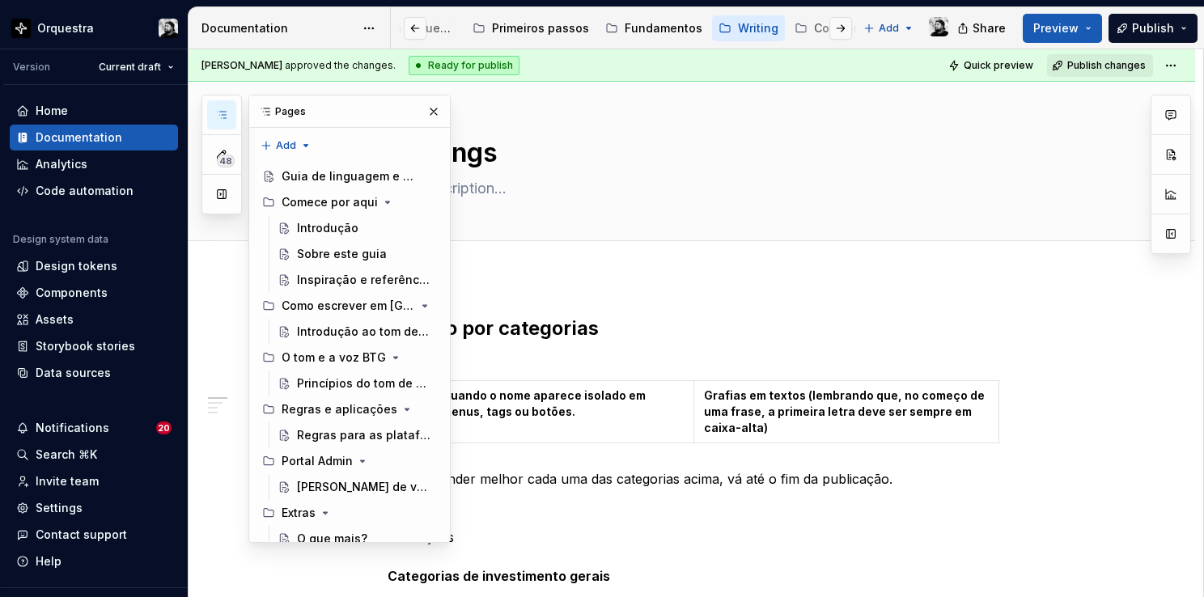
scroll to position [0, 112]
click at [711, 30] on button "Page tree" at bounding box center [719, 28] width 19 height 19
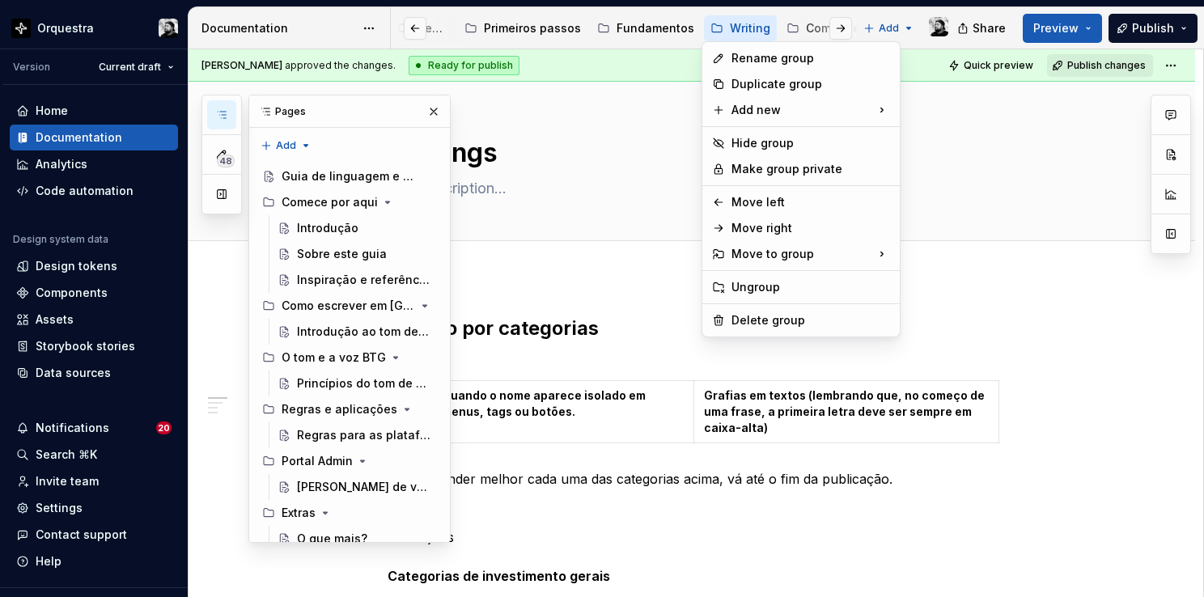
click at [738, 28] on html "Orquestra Version Current draft Home Documentation Analytics Code automation De…" at bounding box center [602, 298] width 1204 height 597
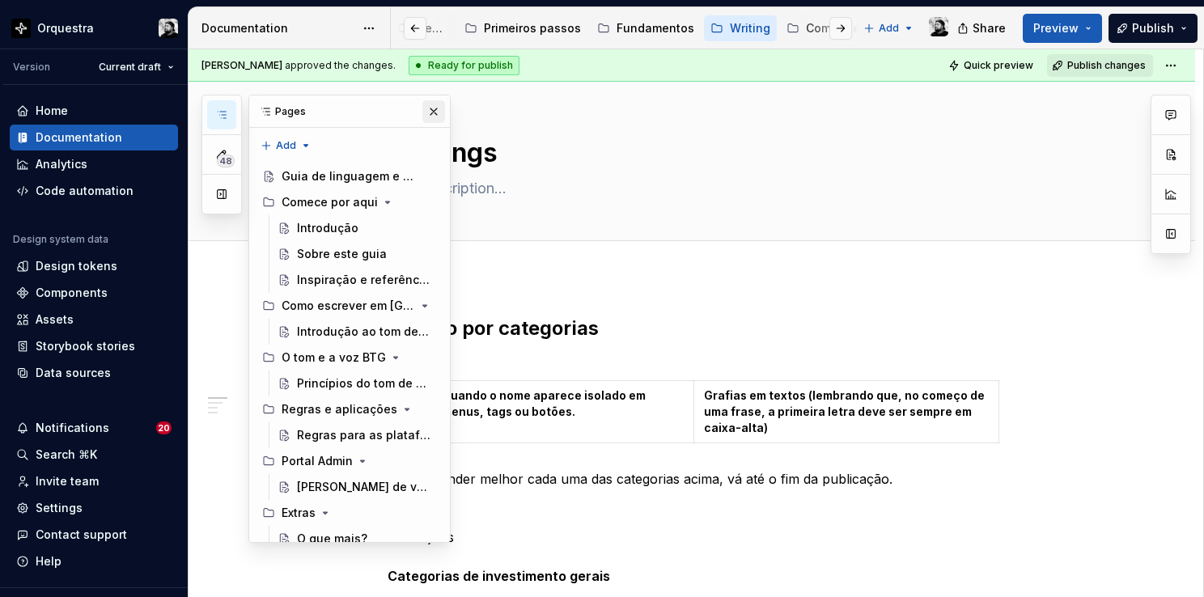
click at [422, 112] on button "button" at bounding box center [433, 111] width 23 height 23
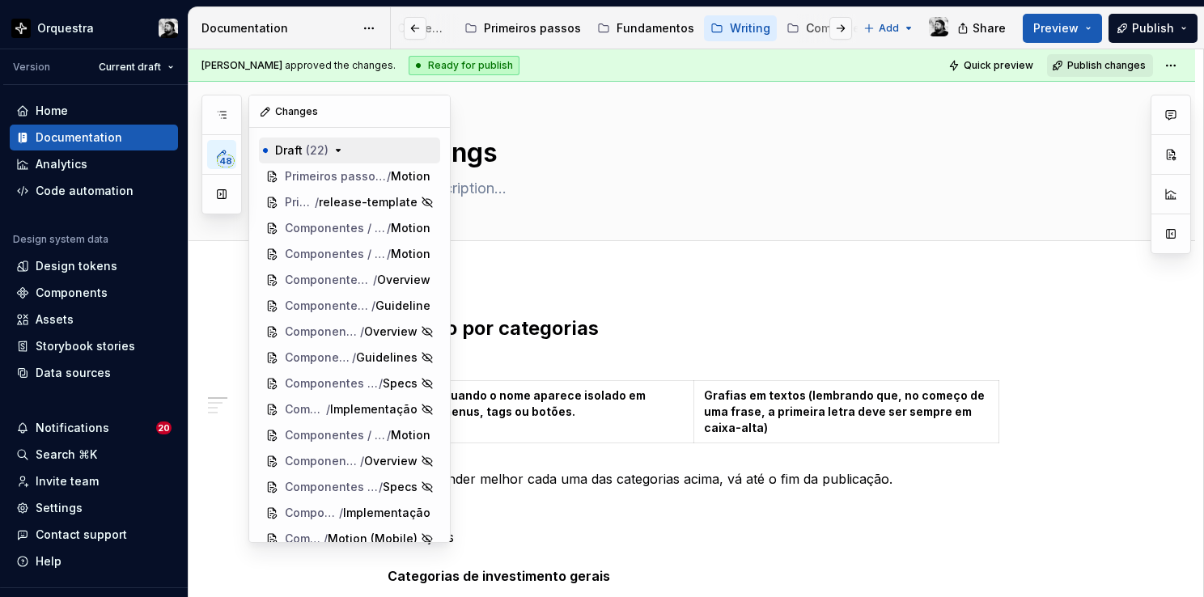
click at [336, 148] on icon "button" at bounding box center [338, 150] width 13 height 13
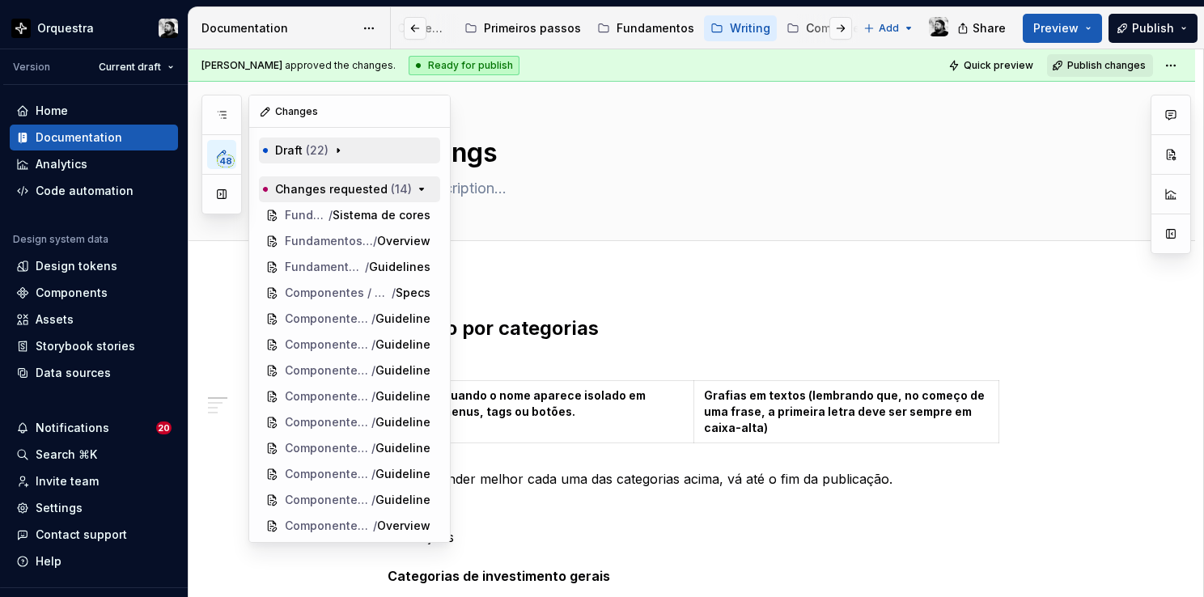
click at [379, 187] on span "Changes requested ( 14 )" at bounding box center [343, 189] width 137 height 16
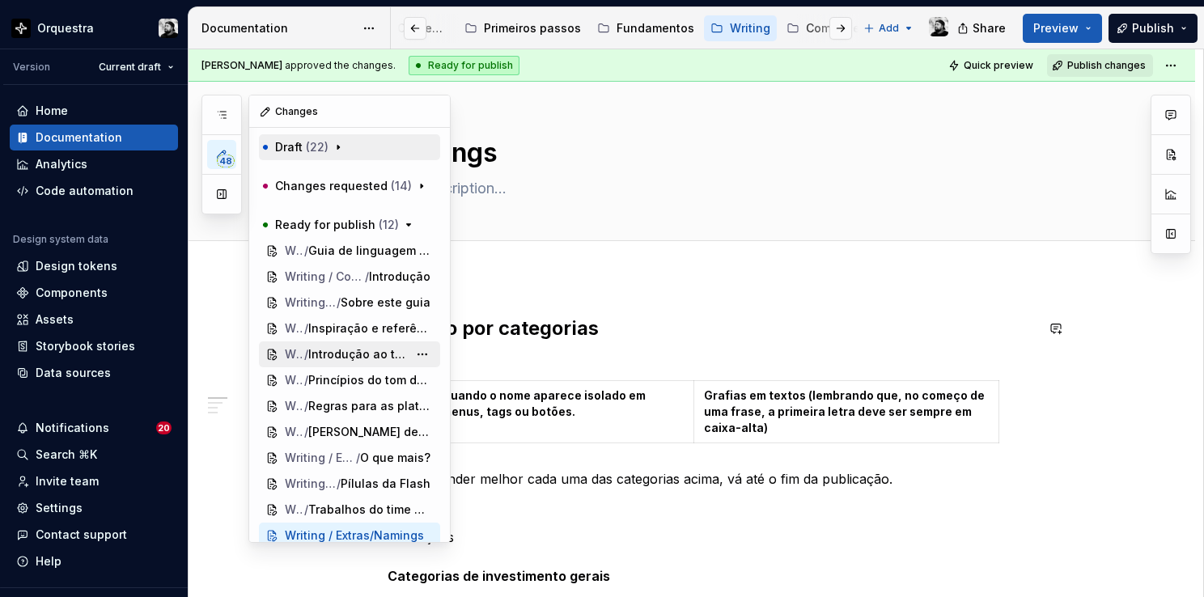
scroll to position [0, 0]
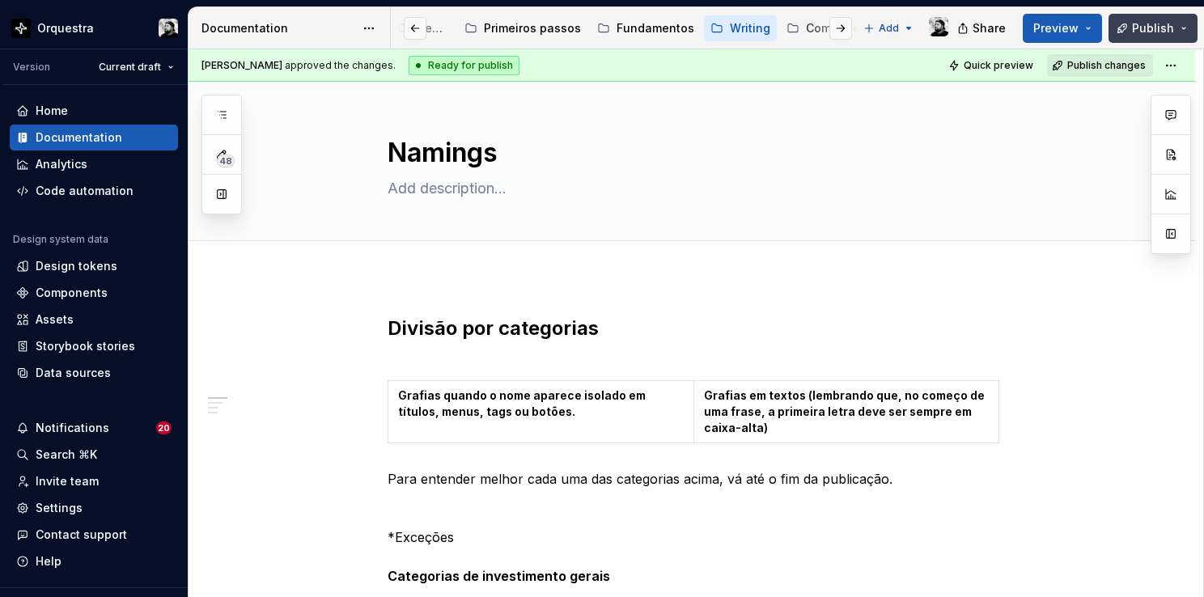
click at [1143, 26] on span "Publish" at bounding box center [1153, 28] width 42 height 16
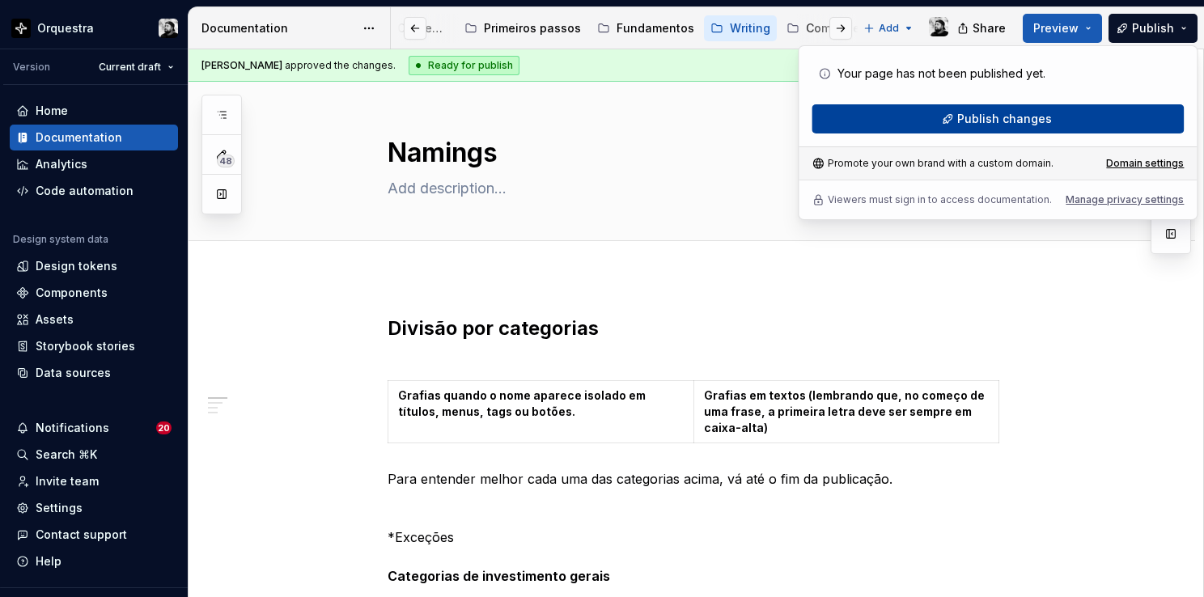
click at [1024, 116] on span "Publish changes" at bounding box center [1004, 119] width 95 height 16
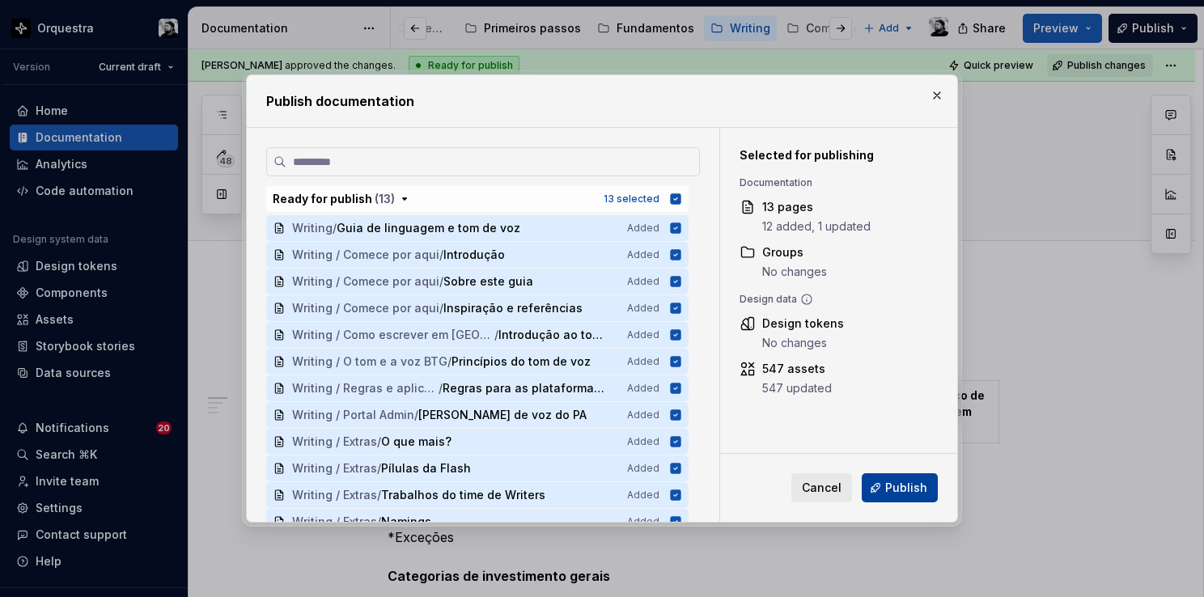
click at [896, 487] on span "Publish" at bounding box center [906, 488] width 42 height 16
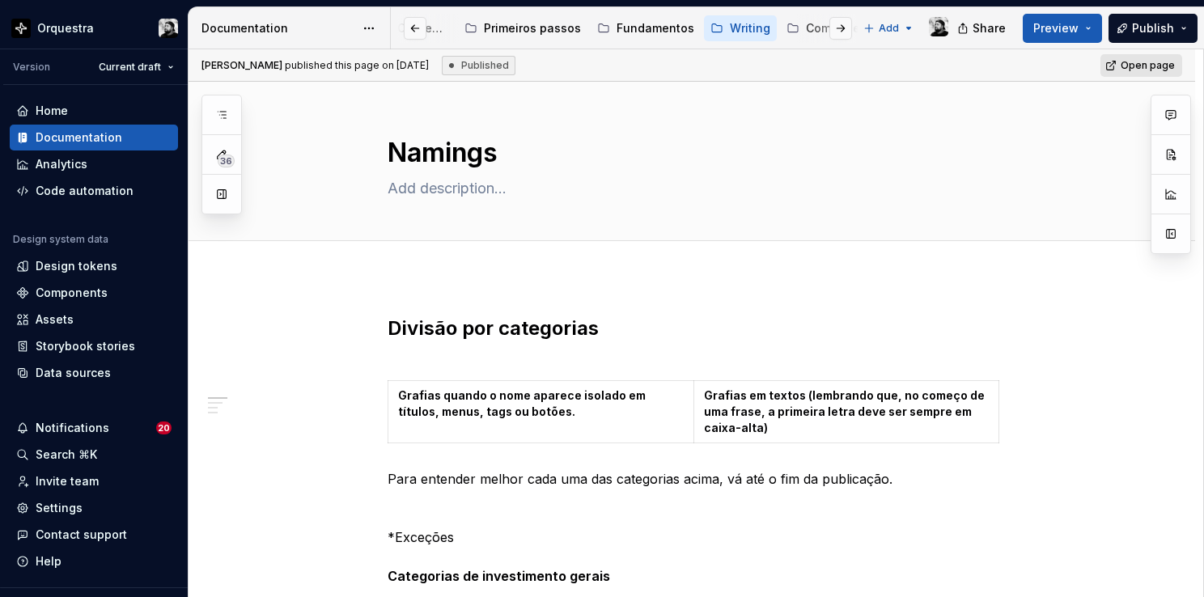
click at [1136, 63] on span "Open page" at bounding box center [1147, 65] width 54 height 13
click at [415, 31] on button "button" at bounding box center [415, 28] width 23 height 23
click at [445, 29] on div at bounding box center [427, 28] width 61 height 29
click at [485, 24] on div "Bem-vindo ao Orquestra!" at bounding box center [492, 28] width 133 height 16
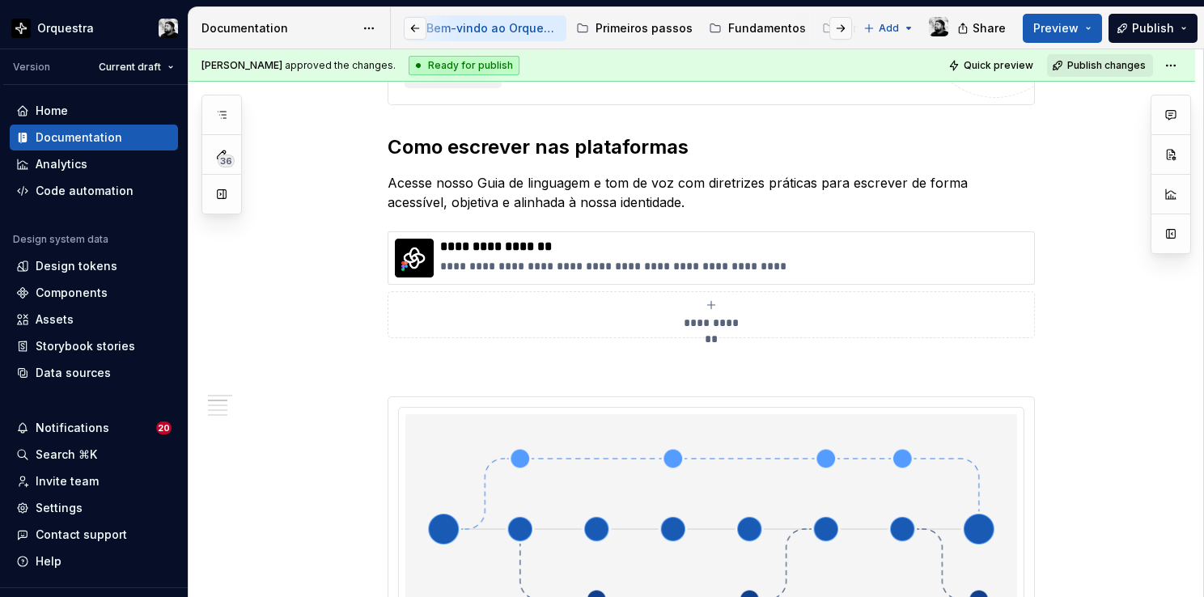
scroll to position [1132, 0]
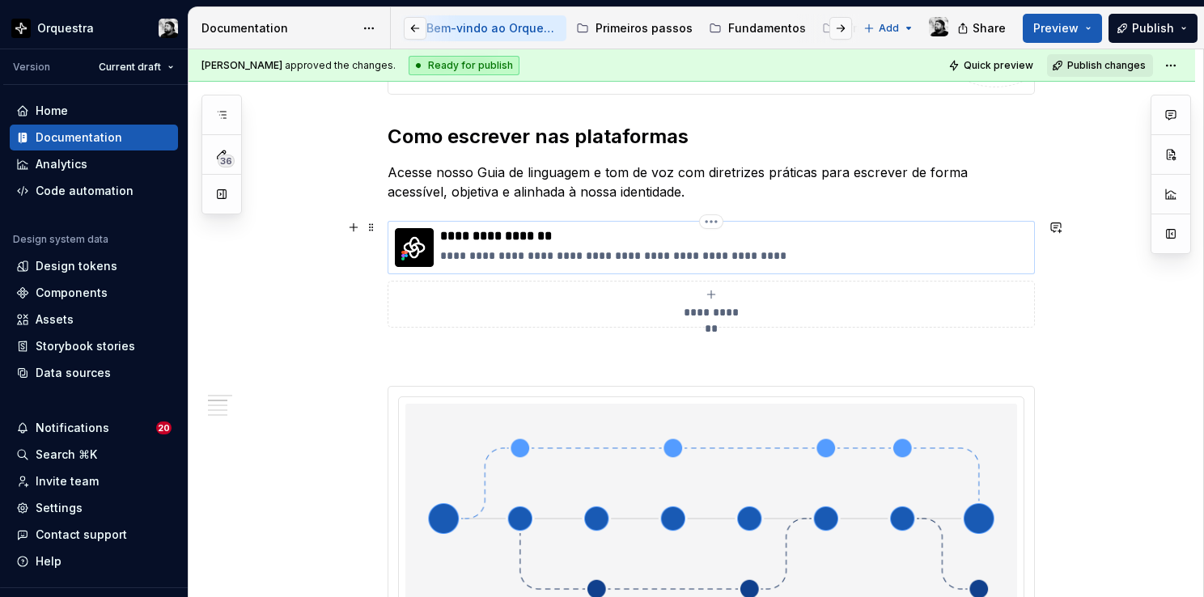
click at [665, 240] on p "**********" at bounding box center [733, 236] width 587 height 16
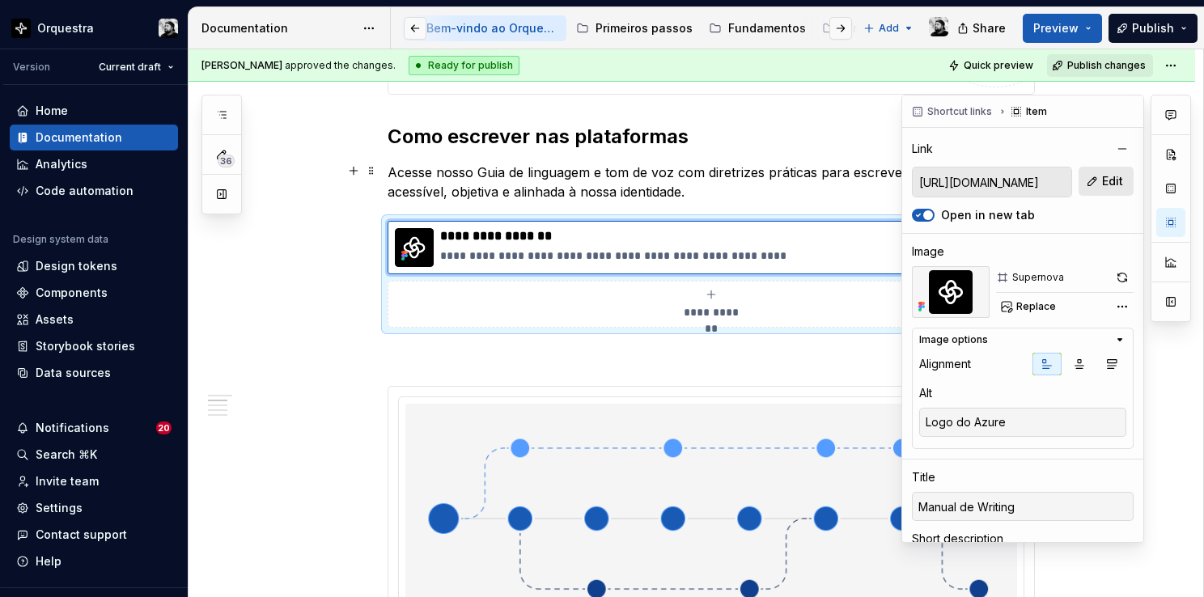
click at [1092, 176] on button "Edit" at bounding box center [1105, 181] width 55 height 29
type textarea "*"
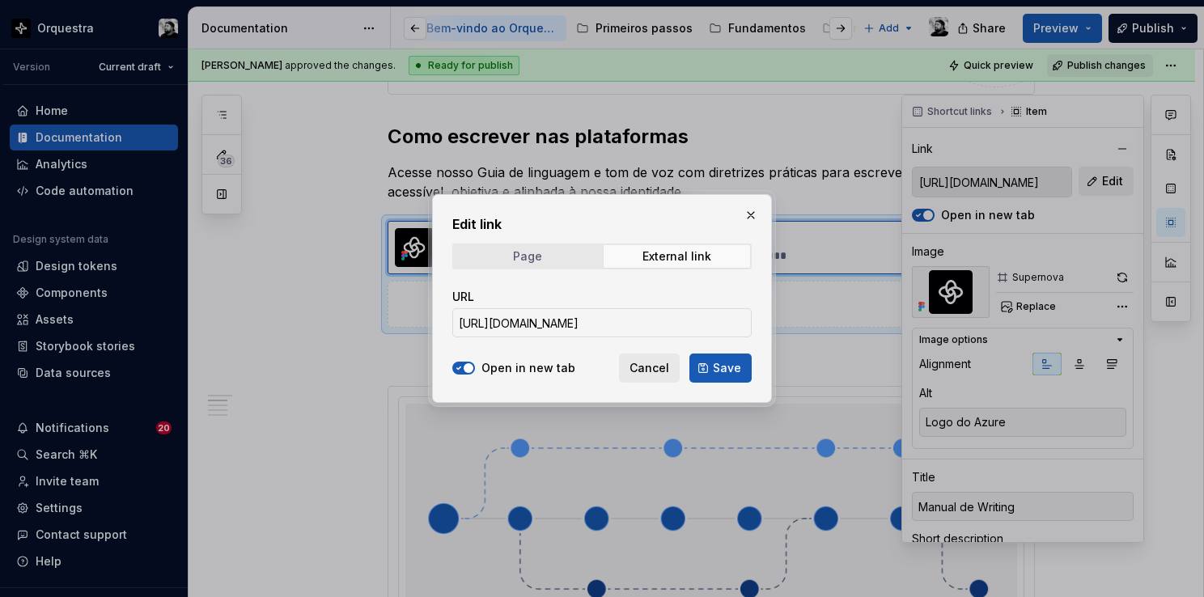
click at [546, 257] on span "Page" at bounding box center [527, 256] width 146 height 23
click at [546, 325] on span "Select page" at bounding box center [592, 323] width 267 height 16
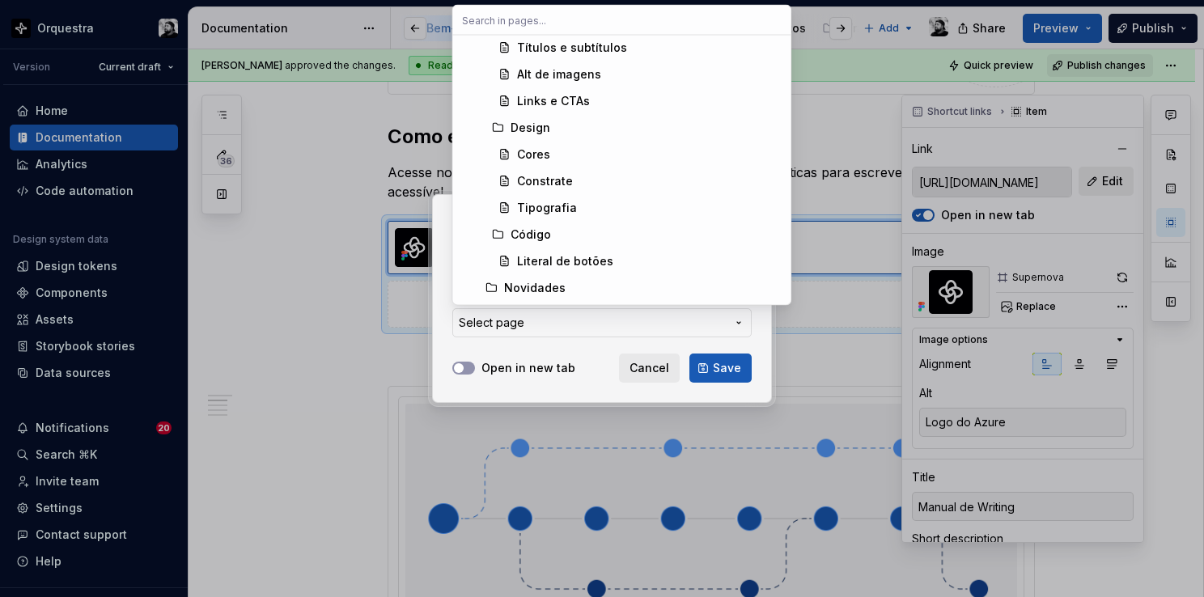
scroll to position [0, 0]
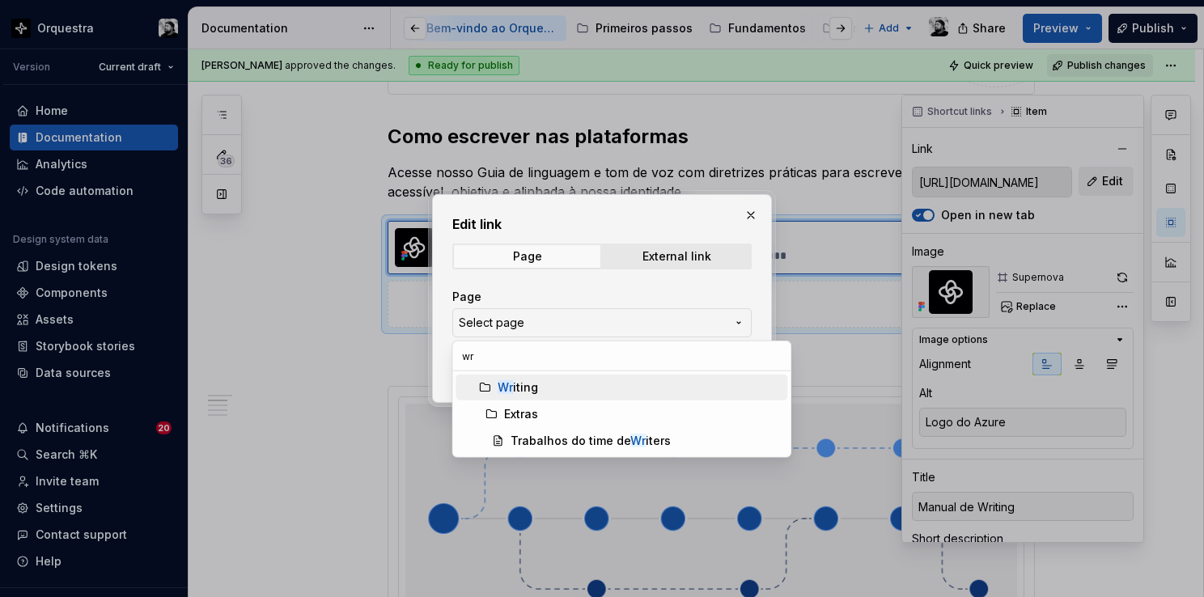
type input "wr"
click at [511, 385] on mark "Wr" at bounding box center [504, 387] width 15 height 14
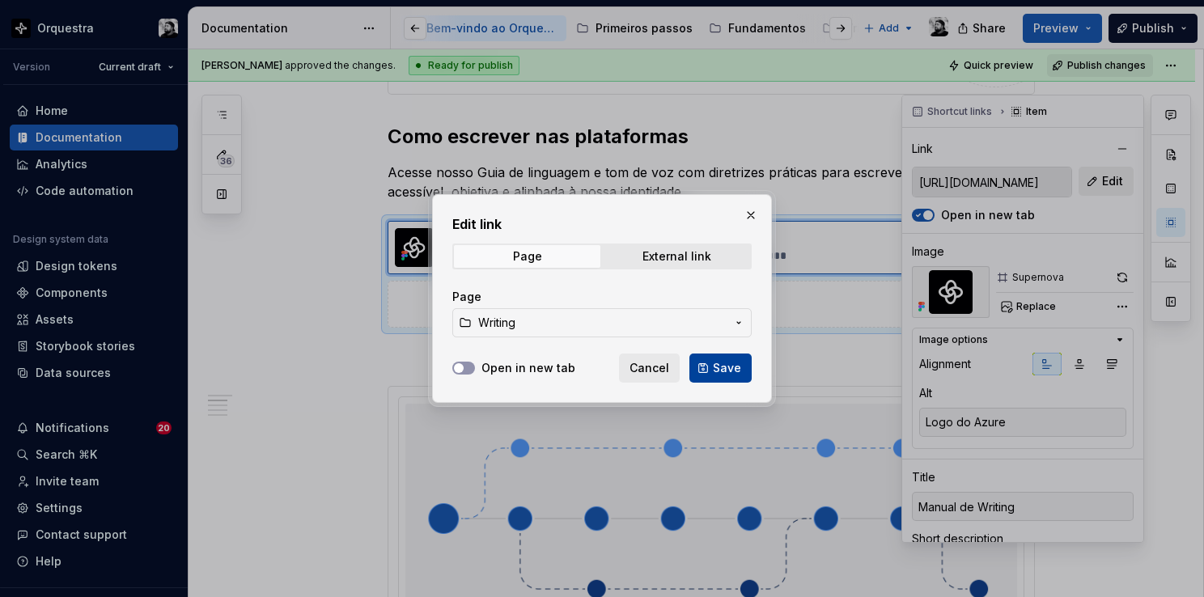
click at [709, 363] on button "Save" at bounding box center [720, 367] width 62 height 29
type textarea "*"
type input "Writing"
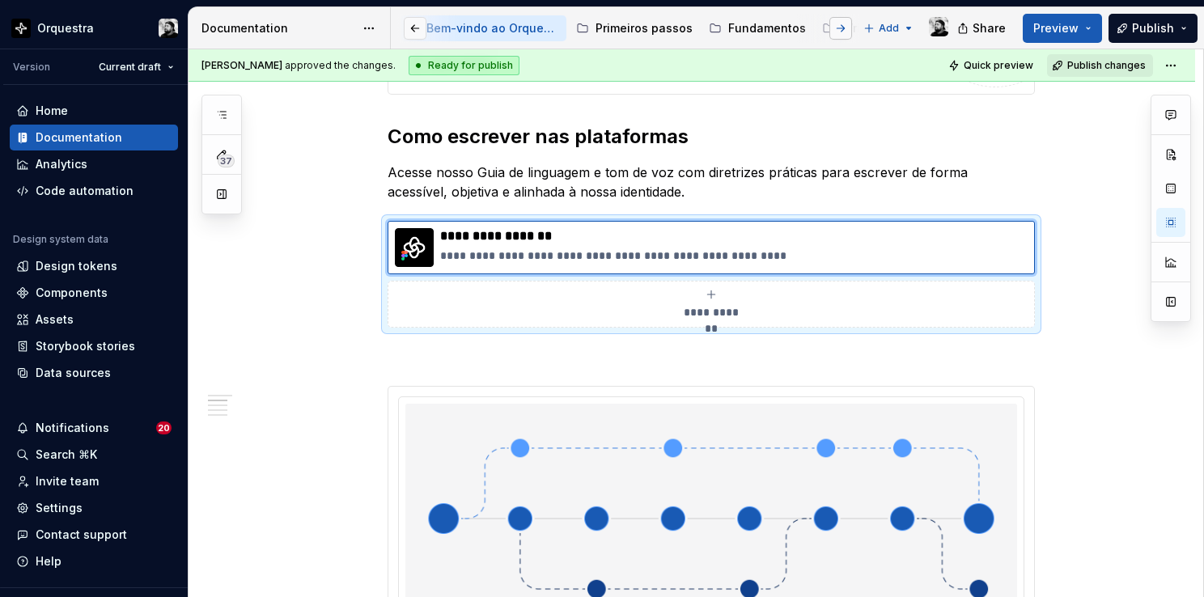
click at [840, 28] on button "button" at bounding box center [840, 28] width 23 height 23
click at [411, 32] on button "button" at bounding box center [415, 28] width 23 height 23
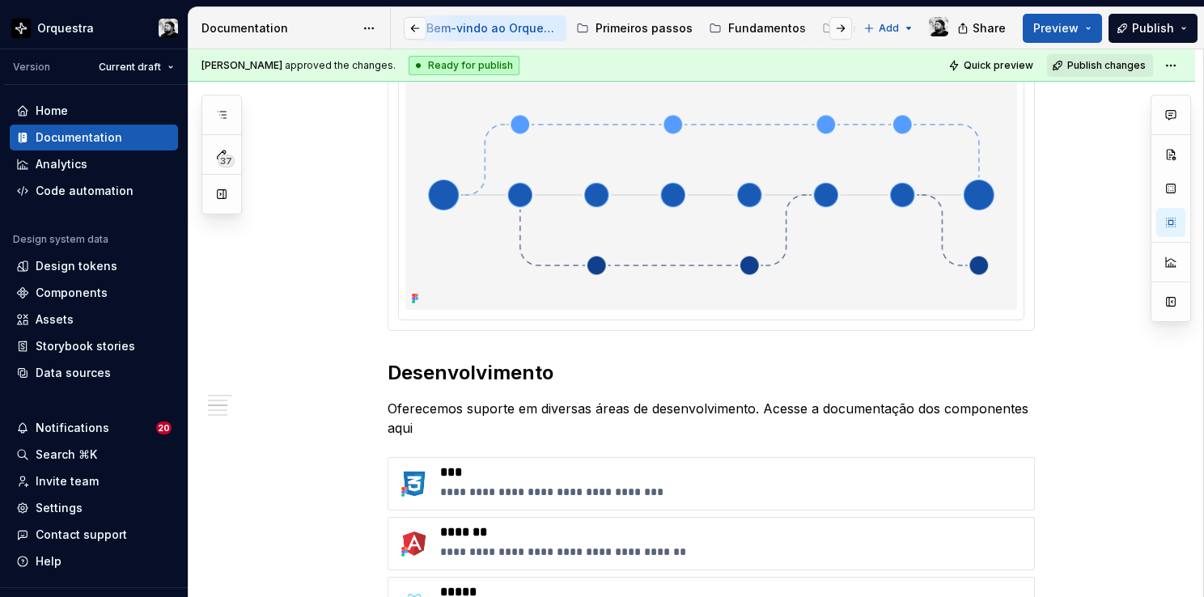
scroll to position [1618, 0]
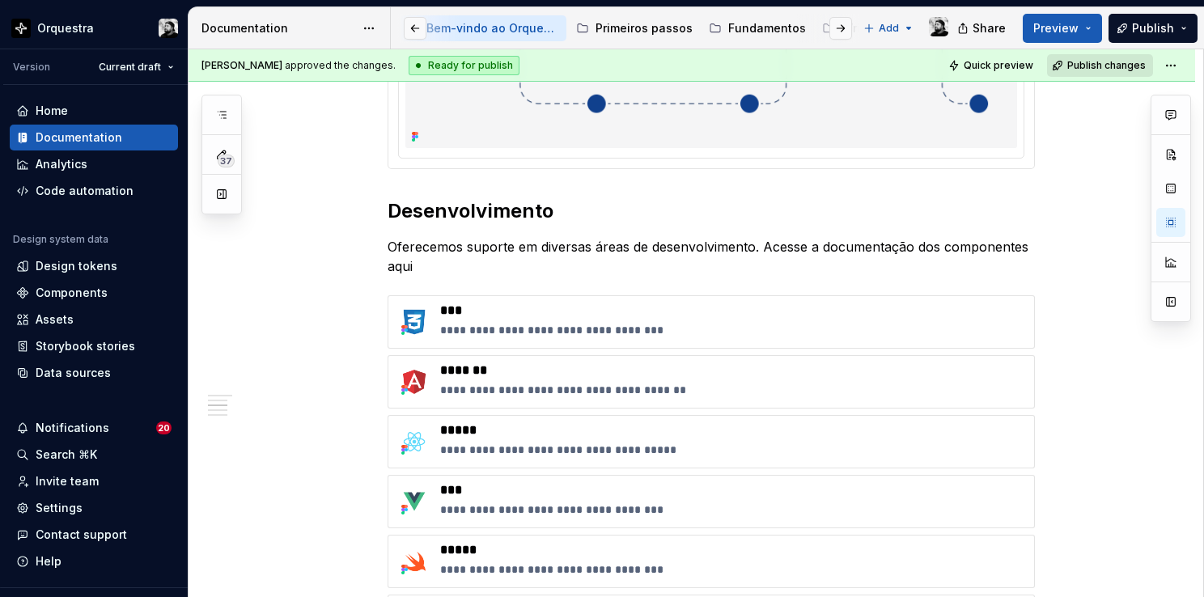
click at [1116, 63] on span "Publish changes" at bounding box center [1106, 65] width 78 height 13
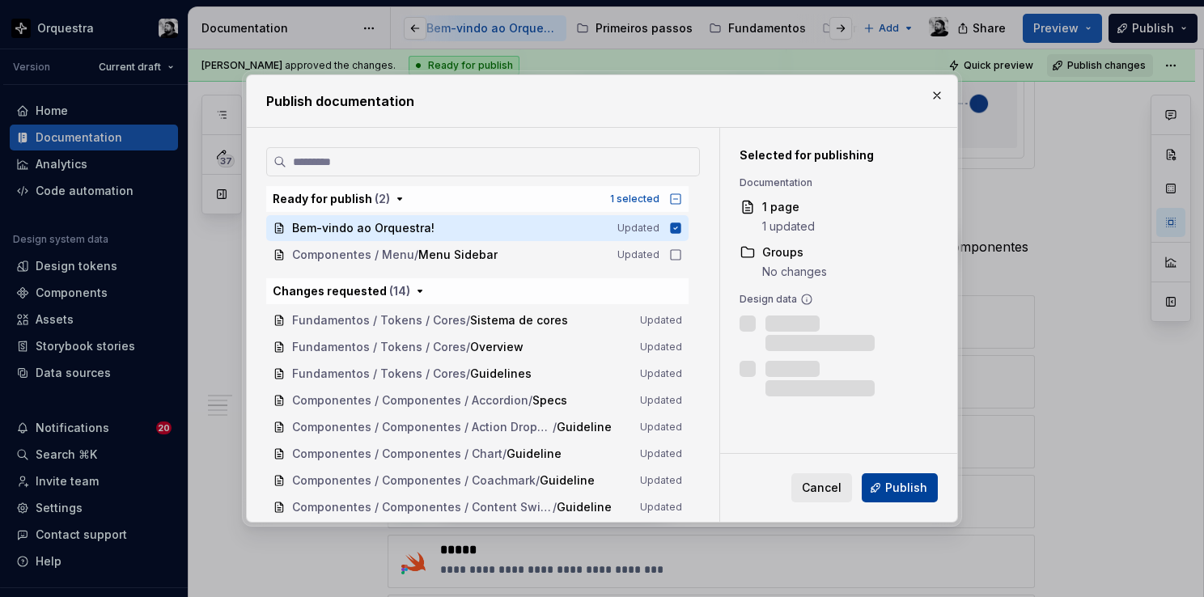
click at [914, 489] on span "Publish" at bounding box center [906, 488] width 42 height 16
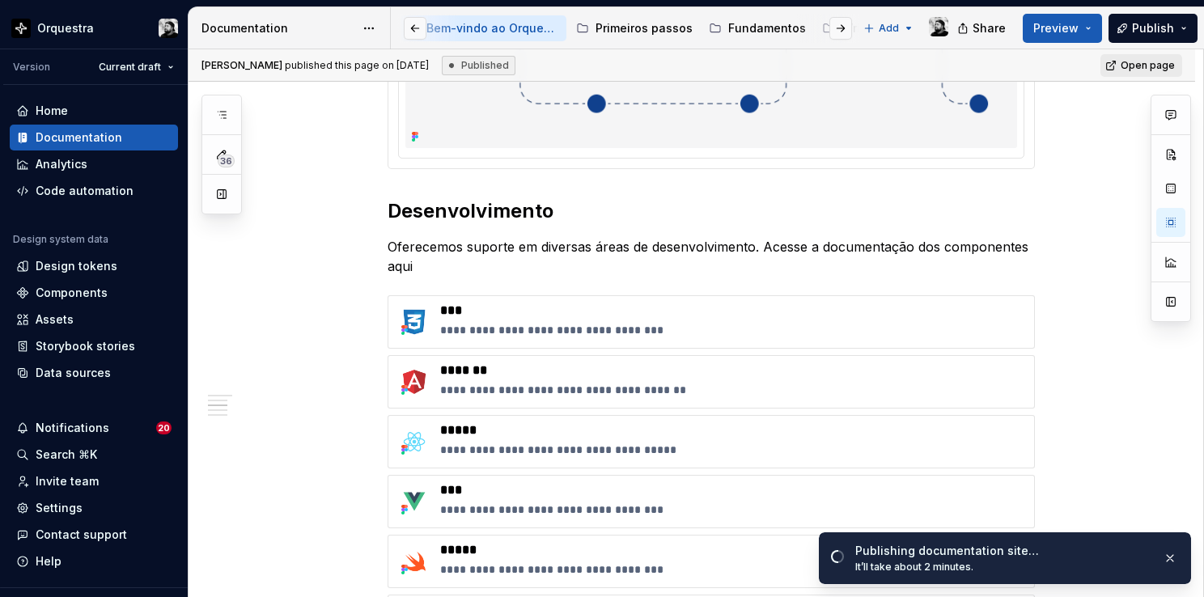
type textarea "*"
